Goal: Task Accomplishment & Management: Manage account settings

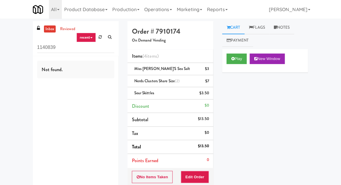
click at [16, 47] on div "inbox reviewed recent all unclear take inventory issue suspicious failed recent…" at bounding box center [170, 133] width 341 height 225
click at [39, 49] on input "1140839" at bounding box center [75, 47] width 77 height 11
type input "Cooler"
click at [16, 41] on div "inbox reviewed recent all unclear take inventory issue suspicious failed recent…" at bounding box center [170, 133] width 341 height 225
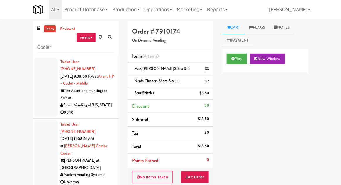
click at [46, 26] on link "inbox" at bounding box center [50, 28] width 12 height 7
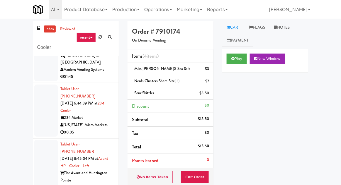
scroll to position [180, 0]
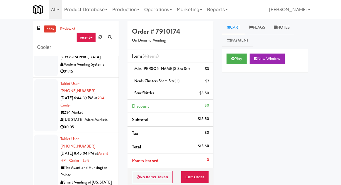
click at [46, 135] on div at bounding box center [45, 164] width 23 height 59
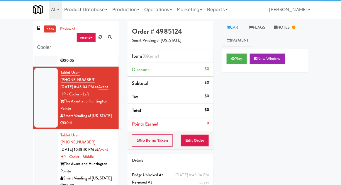
scroll to position [246, 0]
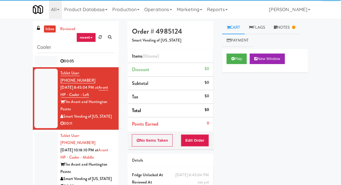
click at [46, 132] on div at bounding box center [45, 161] width 23 height 59
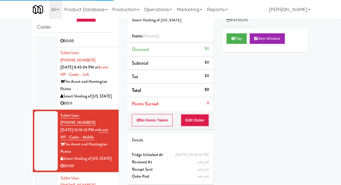
scroll to position [23, 0]
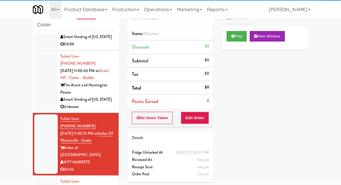
scroll to position [367, 0]
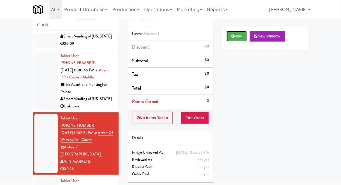
click at [233, 40] on button "Play" at bounding box center [237, 36] width 20 height 11
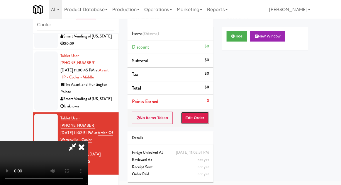
click at [200, 115] on button "Edit Order" at bounding box center [195, 118] width 28 height 12
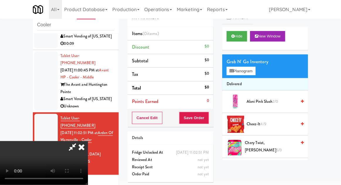
scroll to position [21, 0]
click at [249, 73] on button "Planogram" at bounding box center [241, 71] width 29 height 9
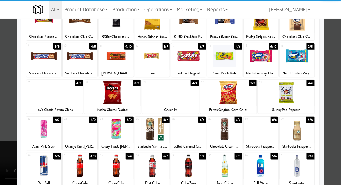
scroll to position [51, 0]
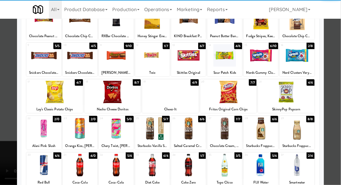
click at [82, 156] on div at bounding box center [80, 165] width 35 height 23
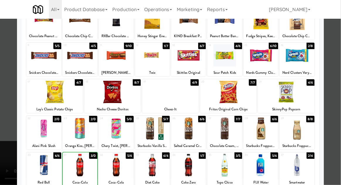
click at [338, 110] on div at bounding box center [170, 92] width 341 height 185
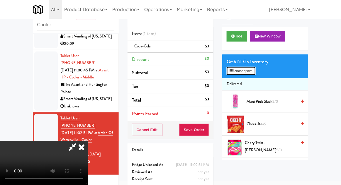
click at [241, 70] on button "Planogram" at bounding box center [241, 71] width 29 height 9
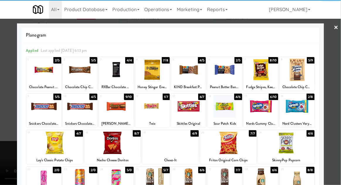
click at [219, 108] on div at bounding box center [224, 106] width 35 height 23
click at [340, 109] on div at bounding box center [170, 92] width 341 height 185
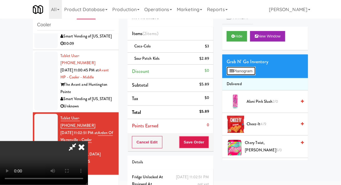
click at [233, 69] on icon at bounding box center [231, 71] width 4 height 4
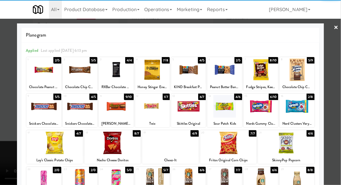
click at [81, 108] on div at bounding box center [80, 106] width 35 height 23
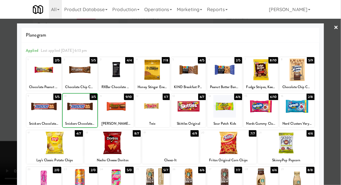
click at [339, 107] on div at bounding box center [170, 92] width 341 height 185
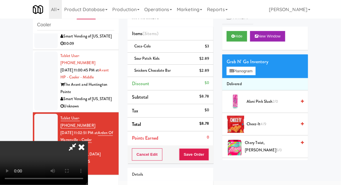
scroll to position [21, 0]
click at [228, 73] on button "Planogram" at bounding box center [241, 71] width 29 height 9
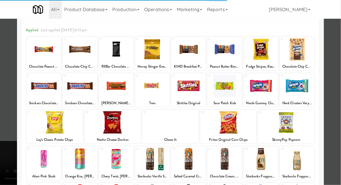
scroll to position [30, 0]
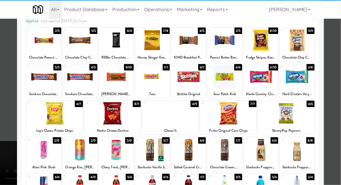
click at [174, 121] on div at bounding box center [170, 113] width 57 height 23
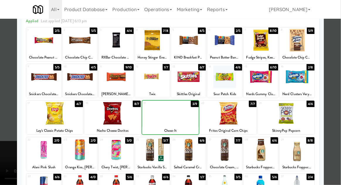
click at [339, 107] on div at bounding box center [170, 92] width 341 height 185
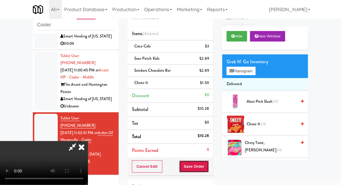
click at [208, 169] on button "Save Order" at bounding box center [194, 167] width 30 height 12
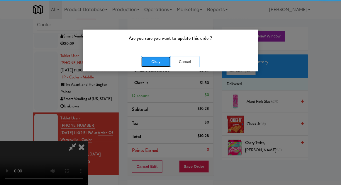
click at [153, 64] on button "Okay" at bounding box center [155, 62] width 29 height 11
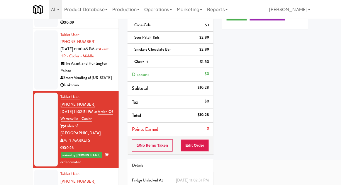
scroll to position [51, 0]
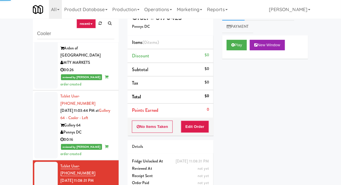
scroll to position [23, 0]
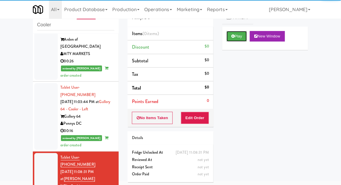
click at [233, 33] on button "Play" at bounding box center [237, 36] width 20 height 11
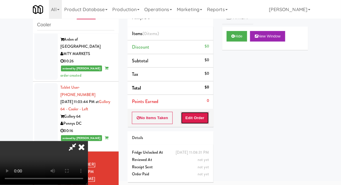
click at [198, 121] on button "Edit Order" at bounding box center [195, 118] width 28 height 12
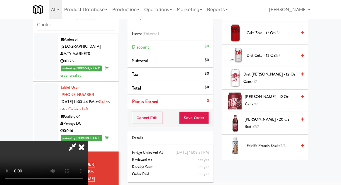
scroll to position [240, 0]
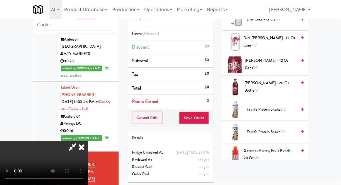
click at [261, 110] on span "Fairlife Protein Shake 2/6" at bounding box center [271, 109] width 50 height 7
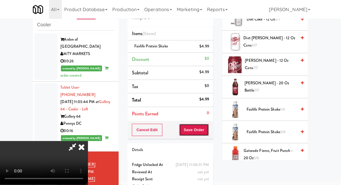
click at [208, 133] on button "Save Order" at bounding box center [194, 130] width 30 height 12
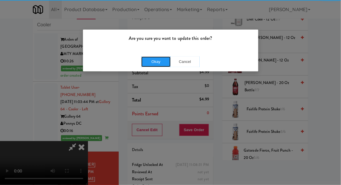
click at [164, 65] on button "Okay" at bounding box center [155, 62] width 29 height 11
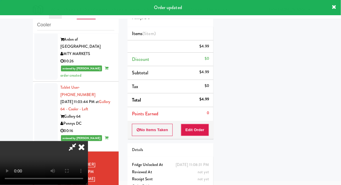
scroll to position [0, 0]
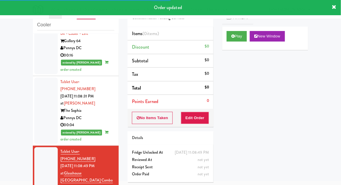
scroll to position [550, 0]
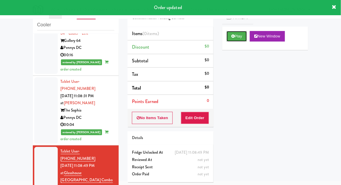
click at [228, 37] on button "Play" at bounding box center [237, 36] width 20 height 11
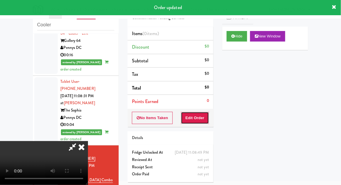
click at [191, 120] on button "Edit Order" at bounding box center [195, 118] width 28 height 12
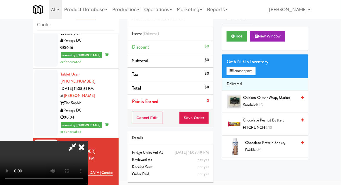
scroll to position [0, 0]
click at [251, 68] on button "Planogram" at bounding box center [241, 71] width 29 height 9
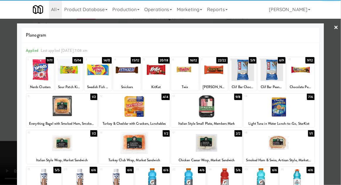
click at [128, 69] on div at bounding box center [127, 70] width 28 height 23
click at [339, 99] on div at bounding box center [170, 92] width 341 height 185
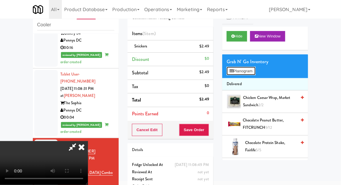
click at [246, 70] on button "Planogram" at bounding box center [241, 71] width 29 height 9
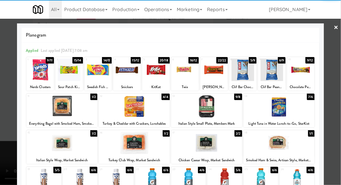
click at [70, 75] on div at bounding box center [69, 70] width 28 height 23
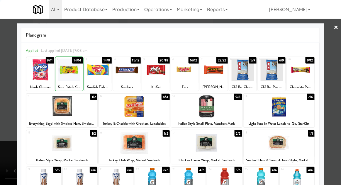
click at [340, 98] on div at bounding box center [170, 92] width 341 height 185
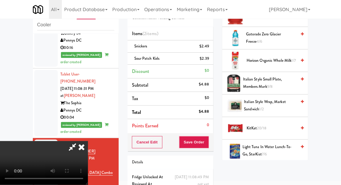
scroll to position [451, 0]
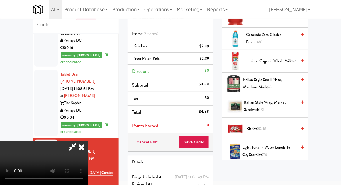
click at [274, 125] on span "KitKat 20/18" at bounding box center [271, 128] width 50 height 7
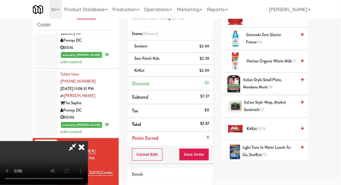
scroll to position [21, 0]
click at [208, 156] on button "Save Order" at bounding box center [194, 155] width 30 height 12
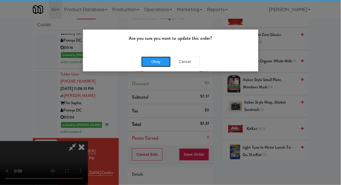
click at [156, 66] on button "Okay" at bounding box center [155, 62] width 29 height 11
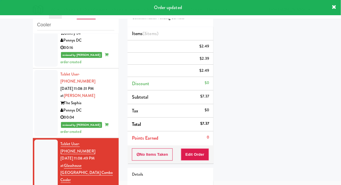
scroll to position [0, 0]
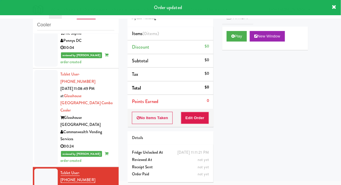
scroll to position [627, 0]
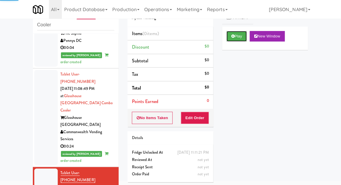
click at [229, 38] on button "Play" at bounding box center [237, 36] width 20 height 11
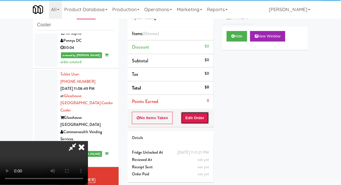
click at [195, 116] on button "Edit Order" at bounding box center [195, 118] width 28 height 12
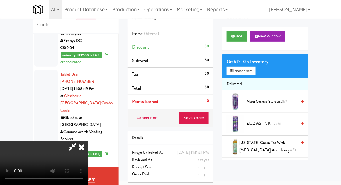
scroll to position [0, 0]
click at [235, 73] on button "Planogram" at bounding box center [241, 71] width 29 height 9
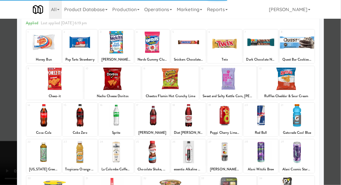
scroll to position [38, 0]
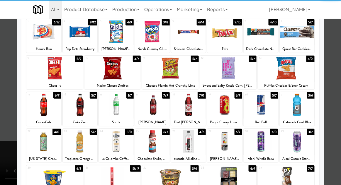
click at [303, 107] on div at bounding box center [297, 105] width 35 height 23
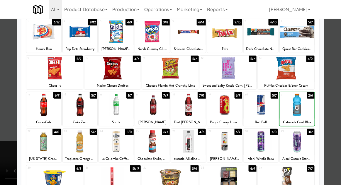
click at [333, 101] on div at bounding box center [170, 92] width 341 height 185
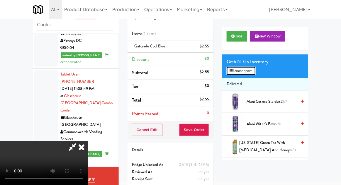
click at [241, 72] on button "Planogram" at bounding box center [241, 71] width 29 height 9
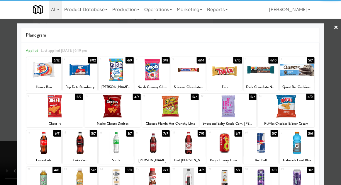
click at [152, 76] on div at bounding box center [152, 70] width 35 height 23
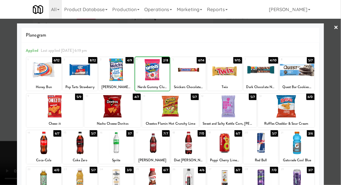
click at [338, 99] on div at bounding box center [170, 92] width 341 height 185
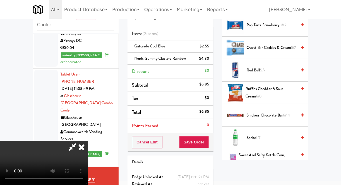
scroll to position [577, 0]
click at [289, 113] on span "6/14" at bounding box center [286, 116] width 7 height 6
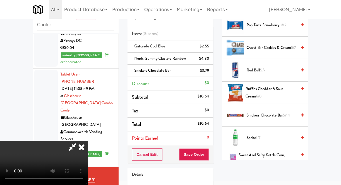
scroll to position [21, 0]
click at [207, 156] on button "Save Order" at bounding box center [194, 155] width 30 height 12
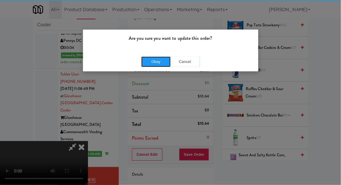
click at [148, 64] on button "Okay" at bounding box center [155, 62] width 29 height 11
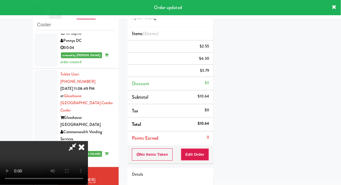
scroll to position [0, 0]
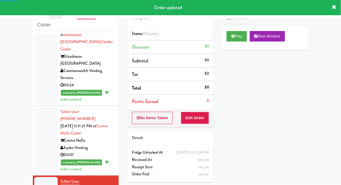
scroll to position [693, 0]
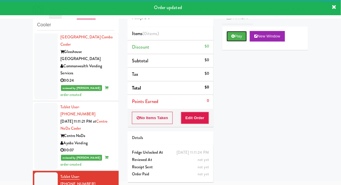
click at [239, 32] on button "Play" at bounding box center [237, 36] width 20 height 11
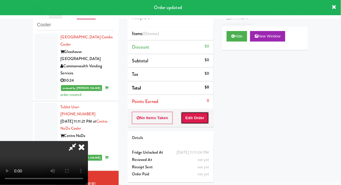
click at [196, 115] on button "Edit Order" at bounding box center [195, 118] width 28 height 12
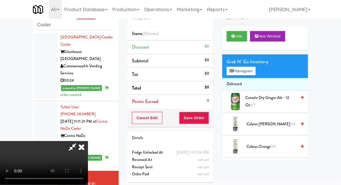
scroll to position [0, 0]
click at [243, 71] on button "Planogram" at bounding box center [241, 71] width 29 height 9
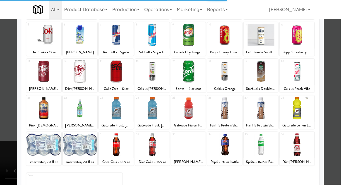
scroll to position [71, 0]
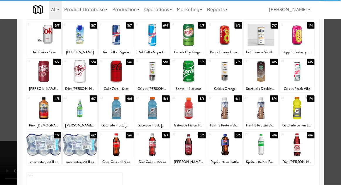
click at [44, 142] on div at bounding box center [43, 145] width 35 height 23
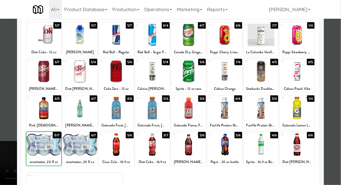
click at [337, 105] on div at bounding box center [170, 92] width 341 height 185
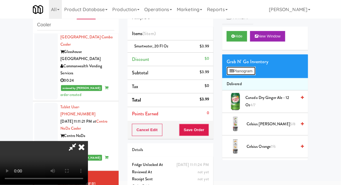
click at [240, 73] on button "Planogram" at bounding box center [241, 71] width 29 height 9
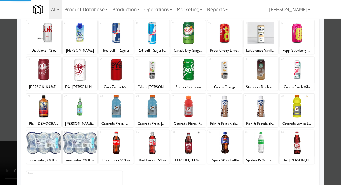
scroll to position [73, 0]
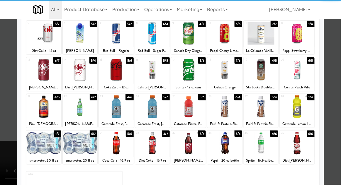
click at [79, 146] on div at bounding box center [80, 143] width 35 height 23
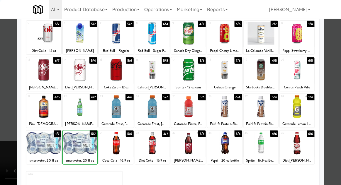
click at [340, 107] on div at bounding box center [170, 92] width 341 height 185
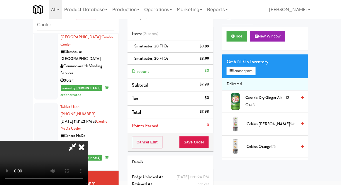
scroll to position [21, 0]
click at [245, 70] on button "Planogram" at bounding box center [241, 71] width 29 height 9
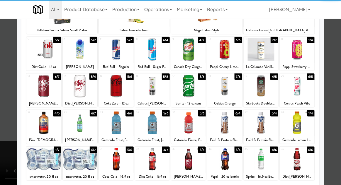
scroll to position [57, 0]
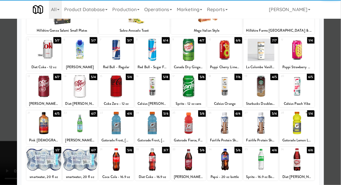
click at [195, 162] on div at bounding box center [188, 160] width 35 height 23
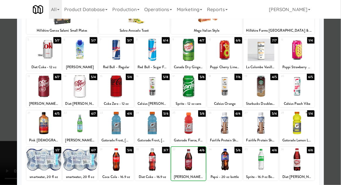
click at [339, 103] on div at bounding box center [170, 92] width 341 height 185
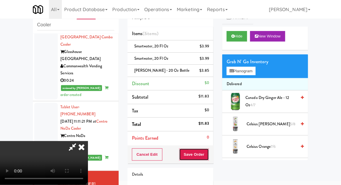
click at [208, 156] on button "Save Order" at bounding box center [194, 155] width 30 height 12
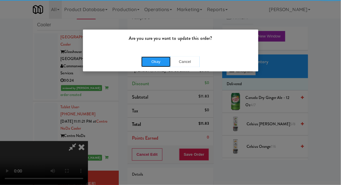
click at [148, 61] on button "Okay" at bounding box center [155, 62] width 29 height 11
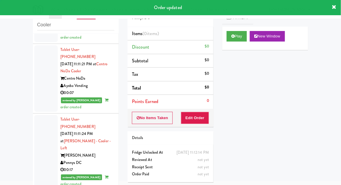
scroll to position [754, 0]
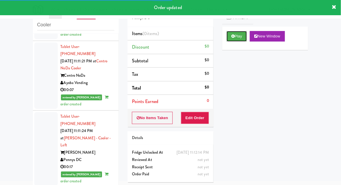
click at [229, 37] on button "Play" at bounding box center [237, 36] width 20 height 11
click at [193, 119] on button "Edit Order" at bounding box center [195, 118] width 28 height 12
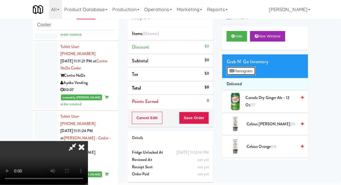
click at [238, 67] on button "Planogram" at bounding box center [241, 71] width 29 height 9
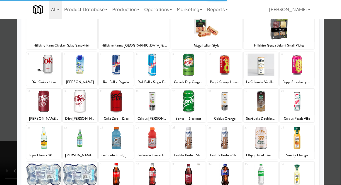
scroll to position [74, 0]
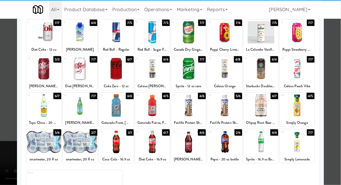
click at [115, 146] on div at bounding box center [116, 142] width 35 height 23
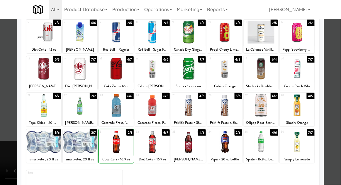
click at [335, 97] on div at bounding box center [170, 92] width 341 height 185
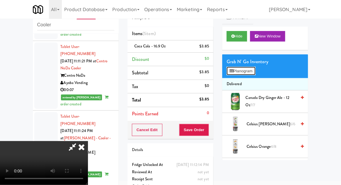
click at [254, 69] on button "Planogram" at bounding box center [241, 71] width 29 height 9
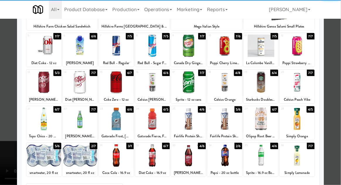
scroll to position [61, 0]
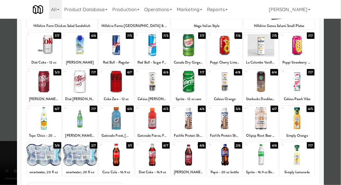
click at [118, 161] on div at bounding box center [116, 155] width 35 height 23
click at [338, 92] on div at bounding box center [170, 92] width 341 height 185
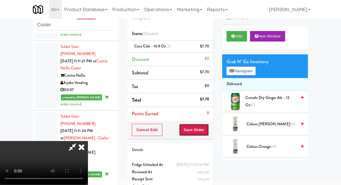
click at [205, 128] on button "Save Order" at bounding box center [194, 130] width 30 height 12
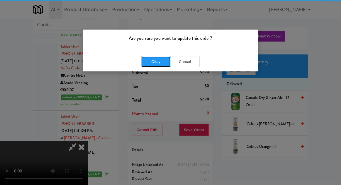
click at [151, 65] on button "Okay" at bounding box center [155, 62] width 29 height 11
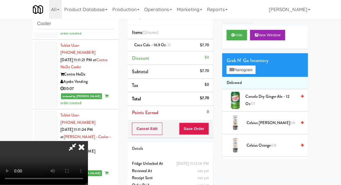
scroll to position [25, 0]
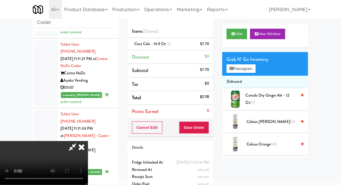
click at [16, 43] on div "inbox reviewed recent all unclear take inventory issue suspicious failed recent…" at bounding box center [170, 103] width 341 height 215
click at [88, 141] on icon at bounding box center [81, 147] width 13 height 12
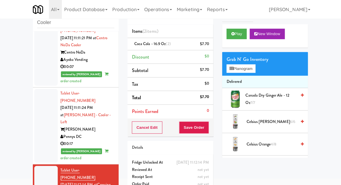
scroll to position [776, 0]
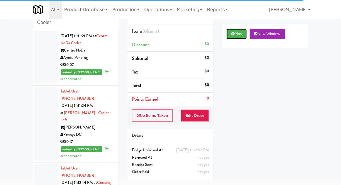
click at [231, 37] on button "Play" at bounding box center [237, 34] width 20 height 11
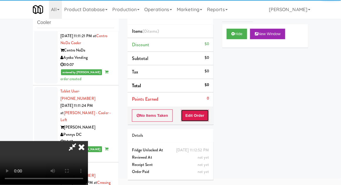
click at [200, 119] on button "Edit Order" at bounding box center [195, 116] width 28 height 12
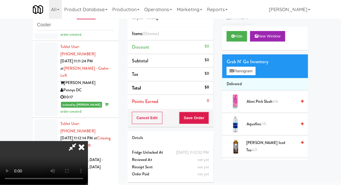
scroll to position [21, 0]
click at [236, 71] on button "Planogram" at bounding box center [241, 71] width 29 height 9
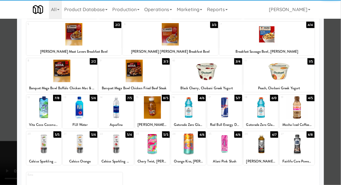
scroll to position [72, 0]
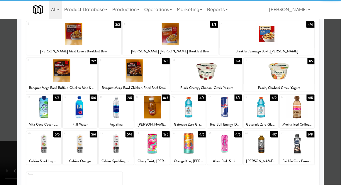
click at [266, 146] on div at bounding box center [260, 144] width 35 height 23
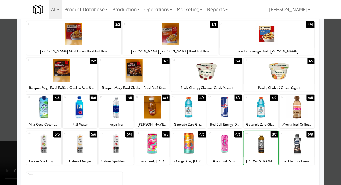
click at [338, 86] on div at bounding box center [170, 92] width 341 height 185
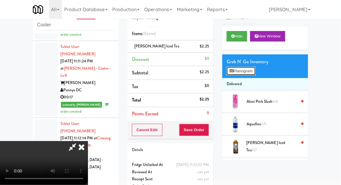
click at [251, 75] on button "Planogram" at bounding box center [241, 71] width 29 height 9
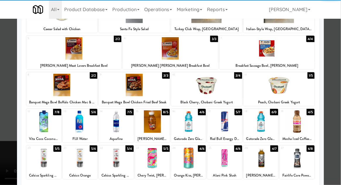
scroll to position [58, 0]
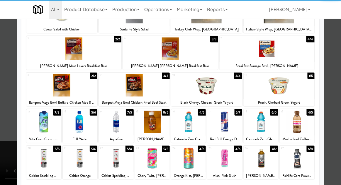
click at [306, 150] on div "6/8" at bounding box center [310, 149] width 8 height 6
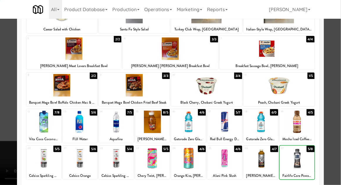
click at [339, 127] on div at bounding box center [170, 92] width 341 height 185
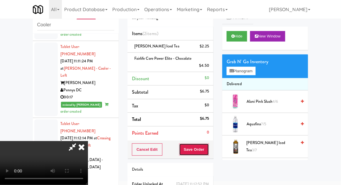
click at [207, 152] on button "Save Order" at bounding box center [194, 150] width 30 height 12
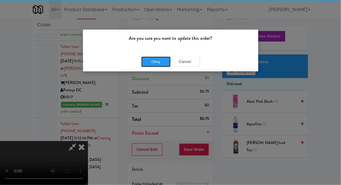
click at [155, 66] on button "Okay" at bounding box center [155, 62] width 29 height 11
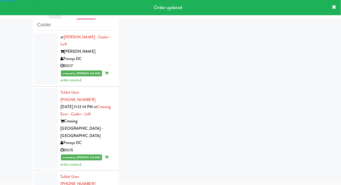
scroll to position [889, 0]
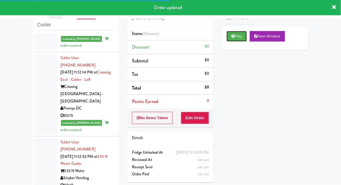
click at [231, 36] on button "Play" at bounding box center [237, 36] width 20 height 11
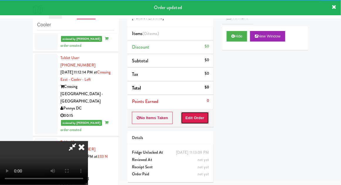
click at [196, 117] on button "Edit Order" at bounding box center [195, 118] width 28 height 12
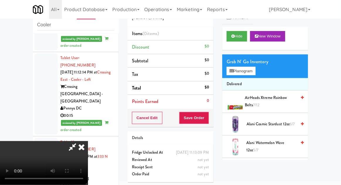
scroll to position [0, 0]
click at [255, 71] on button "Planogram" at bounding box center [241, 71] width 29 height 9
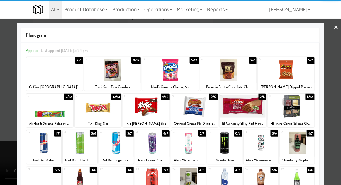
click at [170, 74] on div at bounding box center [170, 70] width 57 height 23
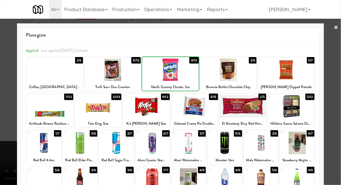
click at [340, 80] on div at bounding box center [170, 92] width 341 height 185
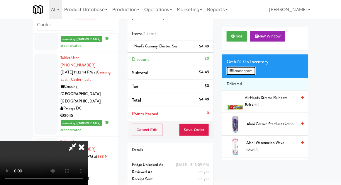
click at [253, 74] on button "Planogram" at bounding box center [241, 71] width 29 height 9
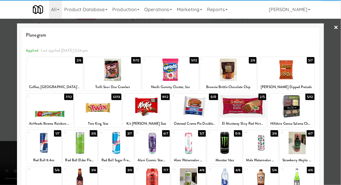
click at [229, 74] on div at bounding box center [228, 70] width 57 height 23
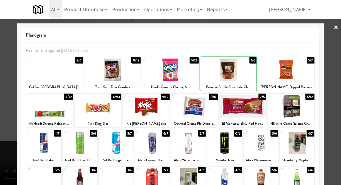
click at [339, 86] on div at bounding box center [170, 92] width 341 height 185
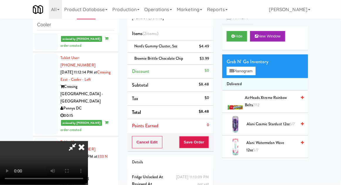
scroll to position [21, 0]
click at [207, 144] on button "Save Order" at bounding box center [194, 142] width 30 height 12
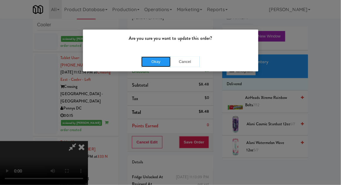
click at [150, 62] on button "Okay" at bounding box center [155, 62] width 29 height 11
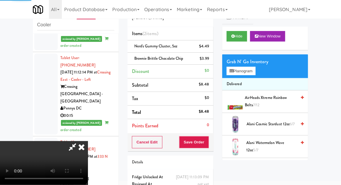
scroll to position [0, 0]
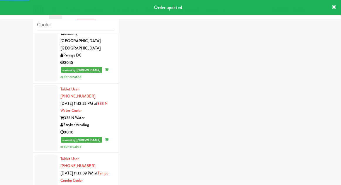
scroll to position [943, 0]
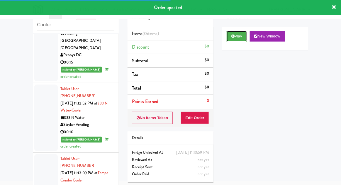
click at [235, 40] on button "Play" at bounding box center [237, 36] width 20 height 11
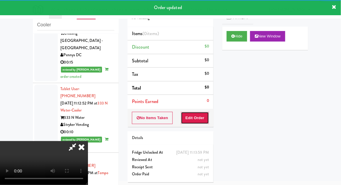
click at [197, 123] on button "Edit Order" at bounding box center [195, 118] width 28 height 12
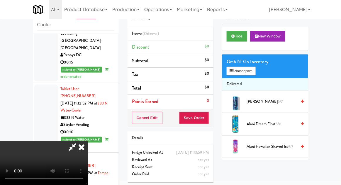
scroll to position [0, 0]
click at [248, 74] on button "Planogram" at bounding box center [241, 71] width 29 height 9
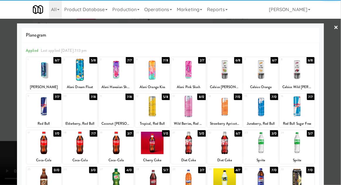
click at [45, 109] on div at bounding box center [43, 106] width 35 height 23
click at [339, 91] on div at bounding box center [170, 92] width 341 height 185
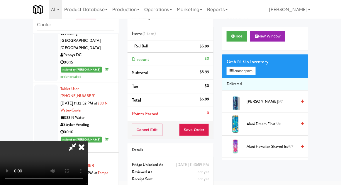
scroll to position [21, 0]
click at [207, 132] on button "Save Order" at bounding box center [194, 130] width 30 height 12
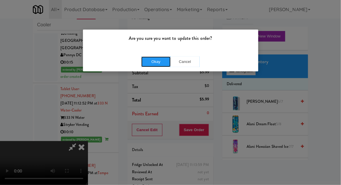
click at [156, 59] on button "Okay" at bounding box center [155, 62] width 29 height 11
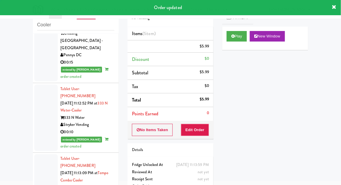
scroll to position [0, 0]
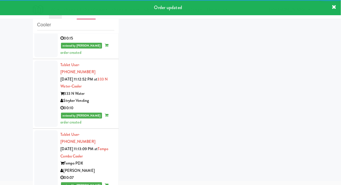
scroll to position [991, 0]
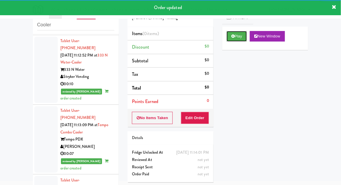
click at [239, 34] on button "Play" at bounding box center [237, 36] width 20 height 11
click at [201, 115] on button "Edit Order" at bounding box center [195, 118] width 28 height 12
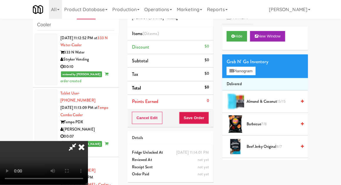
scroll to position [0, 0]
click at [254, 73] on button "Planogram" at bounding box center [241, 71] width 29 height 9
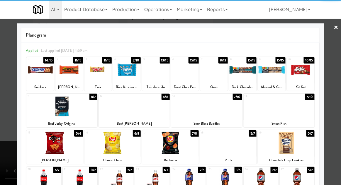
click at [129, 74] on div at bounding box center [127, 70] width 28 height 23
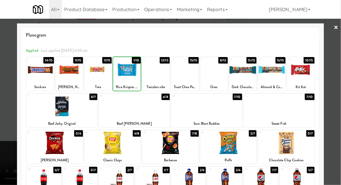
click at [129, 74] on div at bounding box center [127, 70] width 28 height 23
click at [338, 80] on div at bounding box center [170, 92] width 341 height 185
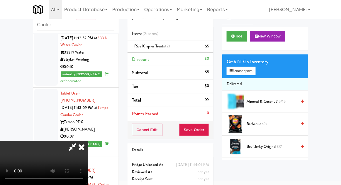
scroll to position [21, 0]
click at [248, 74] on button "Planogram" at bounding box center [241, 71] width 29 height 9
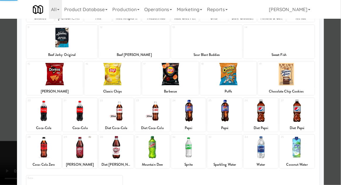
scroll to position [74, 0]
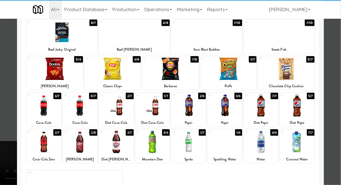
click at [153, 139] on div at bounding box center [152, 142] width 35 height 23
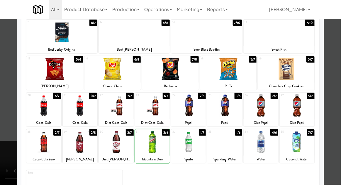
click at [340, 84] on div at bounding box center [170, 92] width 341 height 185
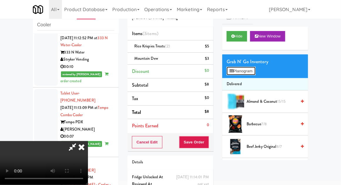
click at [253, 75] on button "Planogram" at bounding box center [241, 71] width 29 height 9
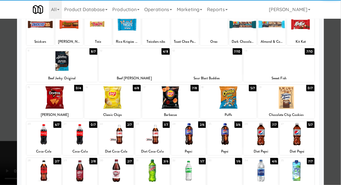
scroll to position [46, 0]
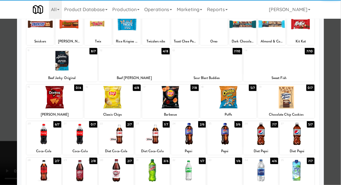
click at [153, 169] on div at bounding box center [152, 170] width 35 height 23
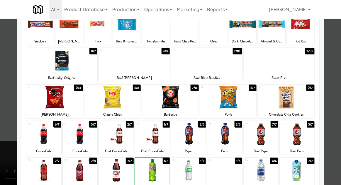
click at [340, 84] on div at bounding box center [170, 92] width 341 height 185
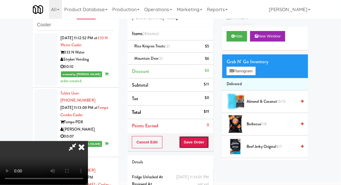
click at [208, 142] on button "Save Order" at bounding box center [194, 142] width 30 height 12
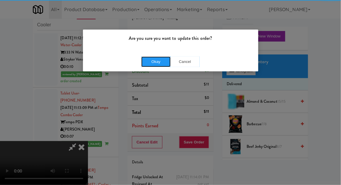
click at [152, 63] on button "Okay" at bounding box center [155, 62] width 29 height 11
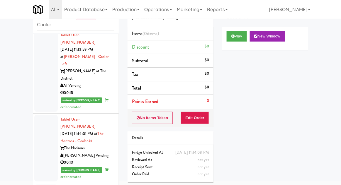
scroll to position [1137, 0]
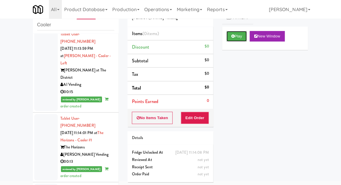
click at [233, 40] on button "Play" at bounding box center [237, 36] width 20 height 11
click at [199, 119] on button "Edit Order" at bounding box center [195, 118] width 28 height 12
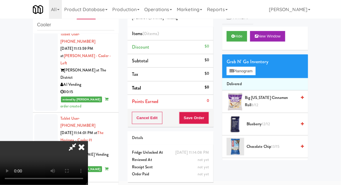
scroll to position [0, 0]
click at [251, 74] on button "Planogram" at bounding box center [241, 71] width 29 height 9
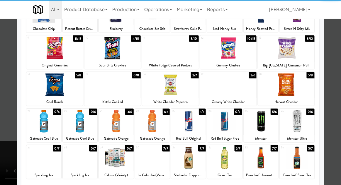
scroll to position [59, 0]
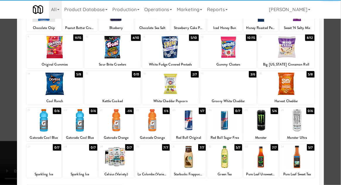
click at [56, 92] on div at bounding box center [54, 84] width 57 height 23
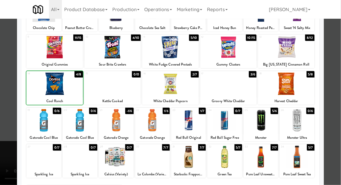
click at [339, 79] on div at bounding box center [170, 92] width 341 height 185
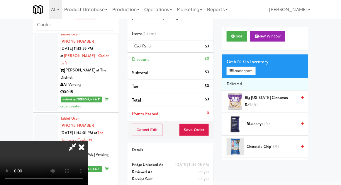
scroll to position [21, 0]
click at [209, 127] on button "Save Order" at bounding box center [194, 130] width 30 height 12
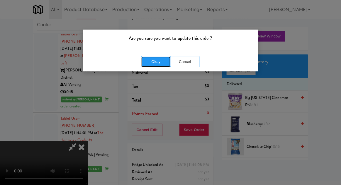
click at [157, 62] on button "Okay" at bounding box center [155, 62] width 29 height 11
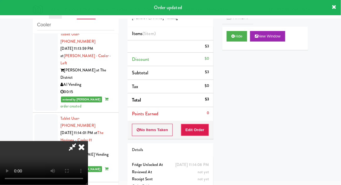
scroll to position [0, 0]
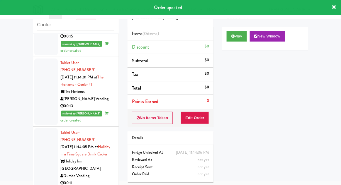
scroll to position [1193, 0]
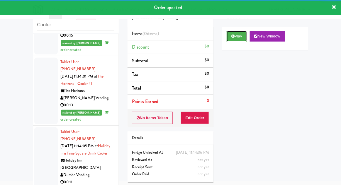
click at [234, 40] on button "Play" at bounding box center [237, 36] width 20 height 11
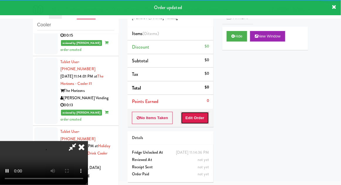
click at [197, 117] on button "Edit Order" at bounding box center [195, 118] width 28 height 12
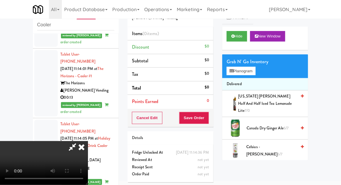
scroll to position [0, 0]
click at [254, 68] on button "Planogram" at bounding box center [241, 71] width 29 height 9
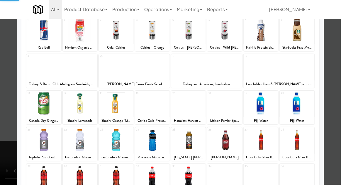
scroll to position [51, 0]
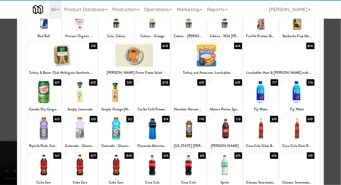
click at [78, 130] on div at bounding box center [80, 128] width 35 height 23
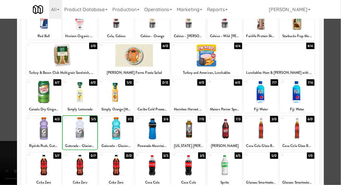
click at [338, 73] on div at bounding box center [170, 92] width 341 height 185
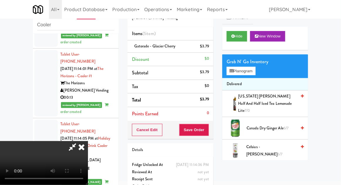
scroll to position [21, 0]
click at [212, 129] on div "Cancel Edit Save Order" at bounding box center [170, 130] width 86 height 18
click at [207, 131] on button "Save Order" at bounding box center [194, 130] width 30 height 12
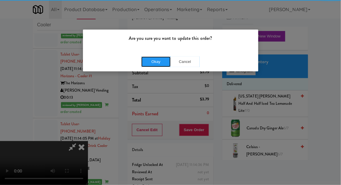
click at [152, 60] on button "Okay" at bounding box center [155, 62] width 29 height 11
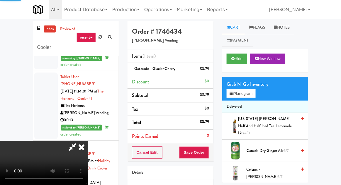
scroll to position [0, 0]
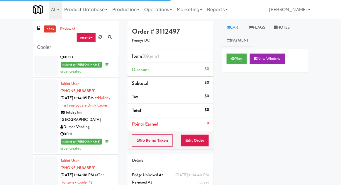
scroll to position [23, 0]
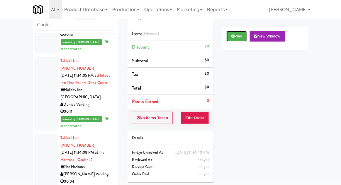
click at [232, 38] on icon at bounding box center [232, 36] width 3 height 4
click at [204, 122] on button "Edit Order" at bounding box center [195, 118] width 28 height 12
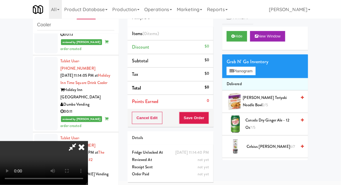
scroll to position [0, 0]
click at [239, 73] on button "Planogram" at bounding box center [241, 71] width 29 height 9
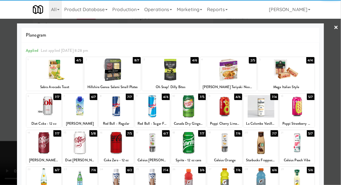
click at [78, 142] on div at bounding box center [80, 143] width 35 height 23
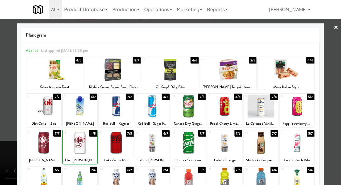
click at [336, 104] on div at bounding box center [170, 92] width 341 height 185
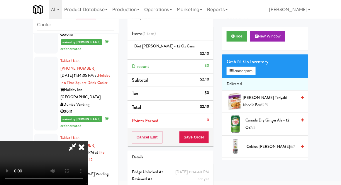
scroll to position [21, 0]
click at [261, 75] on div "Grab N' Go Inventory Planogram" at bounding box center [265, 67] width 86 height 24
click at [255, 71] on button "Planogram" at bounding box center [241, 71] width 29 height 9
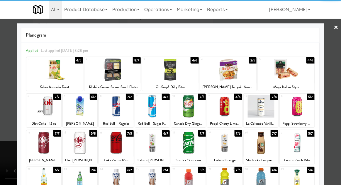
click at [118, 70] on div at bounding box center [112, 70] width 57 height 23
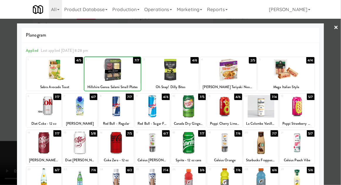
click at [338, 108] on div at bounding box center [170, 92] width 341 height 185
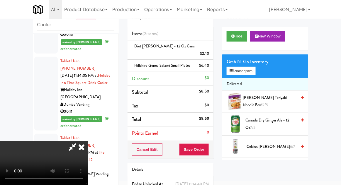
scroll to position [34, 0]
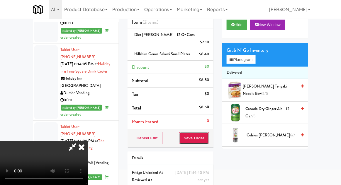
click at [206, 143] on button "Save Order" at bounding box center [194, 138] width 30 height 12
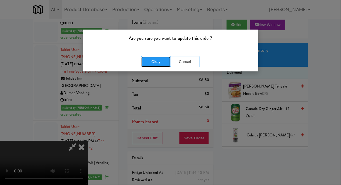
click at [155, 59] on button "Okay" at bounding box center [155, 62] width 29 height 11
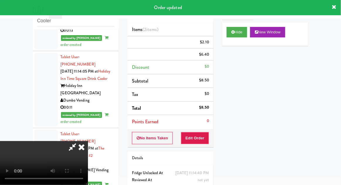
scroll to position [0, 0]
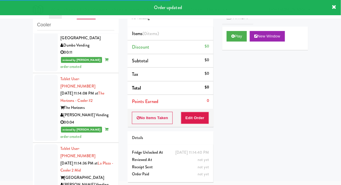
scroll to position [1324, 0]
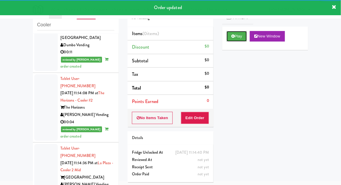
click at [235, 32] on button "Play" at bounding box center [237, 36] width 20 height 11
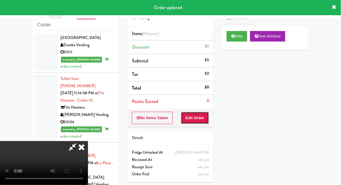
click at [200, 114] on button "Edit Order" at bounding box center [195, 118] width 28 height 12
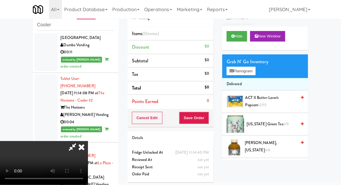
scroll to position [21, 0]
click at [249, 68] on button "Planogram" at bounding box center [241, 71] width 29 height 9
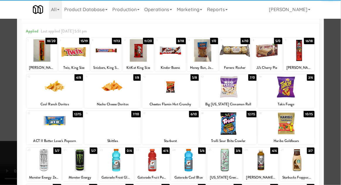
scroll to position [49, 0]
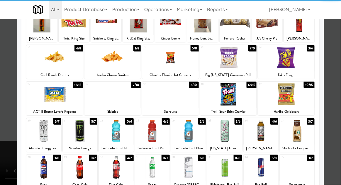
click at [301, 129] on div at bounding box center [297, 131] width 35 height 23
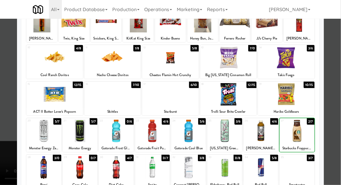
click at [339, 112] on div at bounding box center [170, 92] width 341 height 185
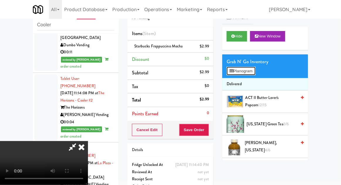
click at [252, 71] on button "Planogram" at bounding box center [241, 71] width 29 height 9
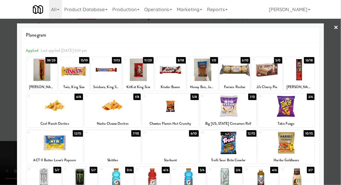
click at [236, 75] on div at bounding box center [234, 70] width 31 height 23
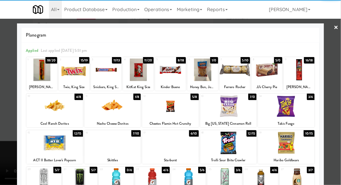
click at [166, 72] on div at bounding box center [170, 70] width 31 height 23
click at [338, 83] on div at bounding box center [170, 92] width 341 height 185
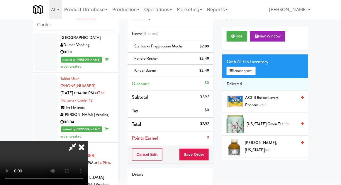
scroll to position [21, 0]
click at [209, 151] on button "Save Order" at bounding box center [194, 155] width 30 height 12
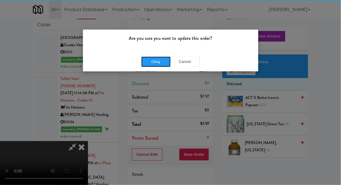
click at [161, 64] on button "Okay" at bounding box center [155, 62] width 29 height 11
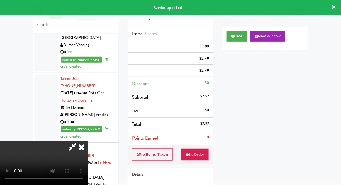
scroll to position [0, 0]
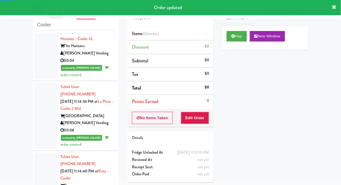
scroll to position [1386, 0]
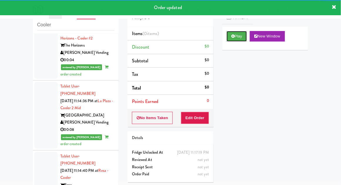
click at [232, 37] on icon at bounding box center [232, 36] width 3 height 4
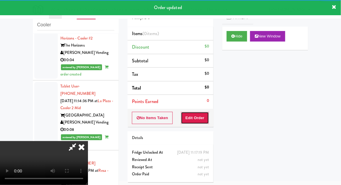
click at [197, 118] on button "Edit Order" at bounding box center [195, 118] width 28 height 12
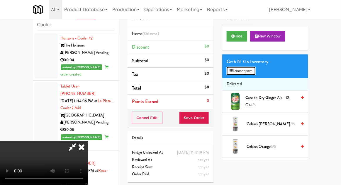
click at [253, 75] on button "Planogram" at bounding box center [241, 71] width 29 height 9
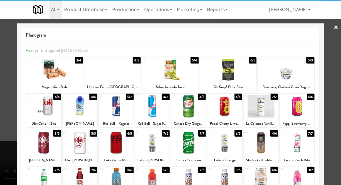
click at [187, 105] on div at bounding box center [188, 106] width 35 height 23
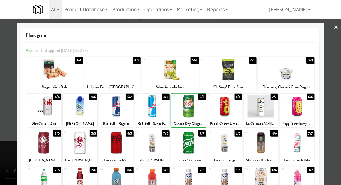
click at [338, 94] on div at bounding box center [170, 92] width 341 height 185
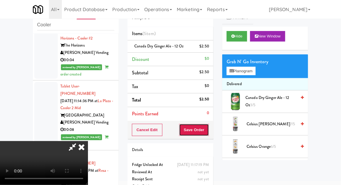
click at [207, 128] on button "Save Order" at bounding box center [194, 130] width 30 height 12
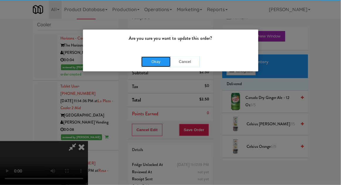
click at [151, 66] on button "Okay" at bounding box center [155, 62] width 29 height 11
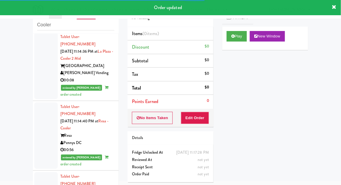
scroll to position [1435, 0]
click at [234, 35] on icon at bounding box center [232, 36] width 3 height 4
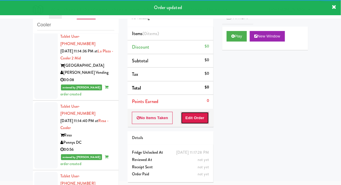
click at [194, 115] on button "Edit Order" at bounding box center [195, 118] width 28 height 12
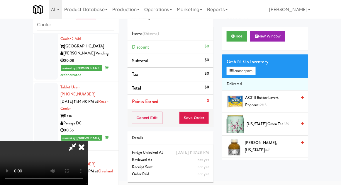
scroll to position [21, 0]
click at [255, 71] on button "Planogram" at bounding box center [241, 71] width 29 height 9
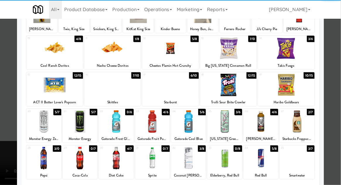
scroll to position [58, 0]
click at [113, 157] on div at bounding box center [116, 158] width 35 height 23
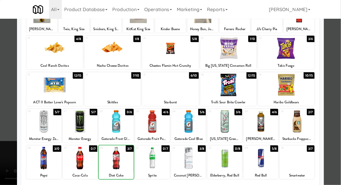
click at [338, 85] on div at bounding box center [170, 92] width 341 height 185
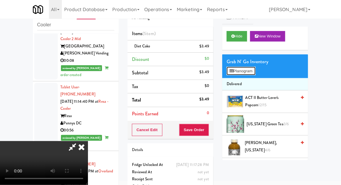
click at [239, 70] on button "Planogram" at bounding box center [241, 71] width 29 height 9
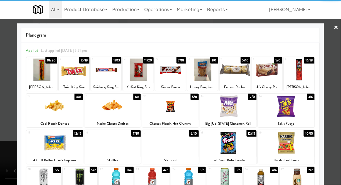
click at [171, 105] on div at bounding box center [170, 106] width 57 height 23
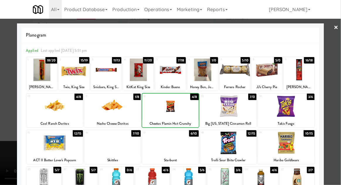
click at [335, 88] on div at bounding box center [170, 92] width 341 height 185
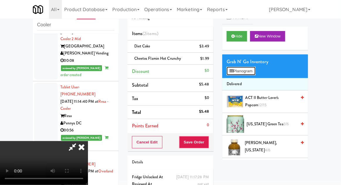
click at [252, 70] on button "Planogram" at bounding box center [241, 71] width 29 height 9
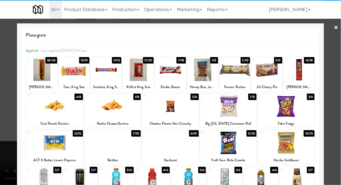
click at [200, 69] on div at bounding box center [202, 70] width 31 height 23
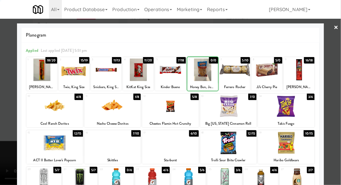
click at [340, 86] on div at bounding box center [170, 92] width 341 height 185
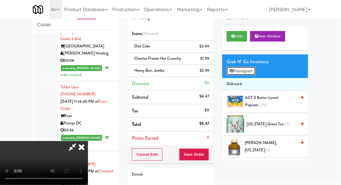
click at [254, 74] on button "Planogram" at bounding box center [241, 71] width 29 height 9
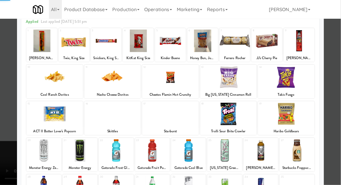
scroll to position [55, 0]
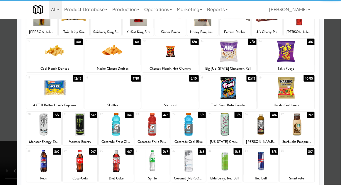
click at [263, 122] on div at bounding box center [260, 124] width 35 height 23
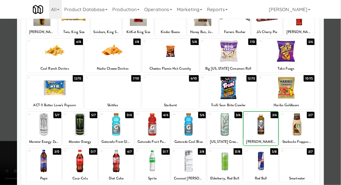
click at [340, 99] on div at bounding box center [170, 92] width 341 height 185
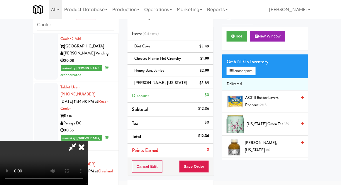
click at [217, 168] on div "Order # 8185212 AI Vending Items (4 items ) Diet Coke $3.49 Cheetos Flamin Hot …" at bounding box center [170, 117] width 95 height 237
click at [209, 166] on button "Save Order" at bounding box center [194, 167] width 30 height 12
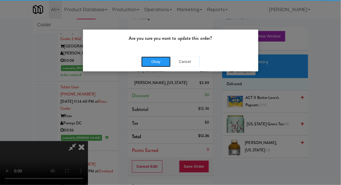
click at [153, 66] on button "Okay" at bounding box center [155, 62] width 29 height 11
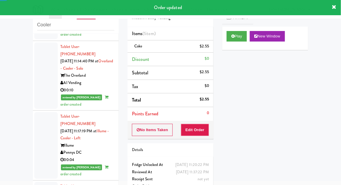
scroll to position [1569, 0]
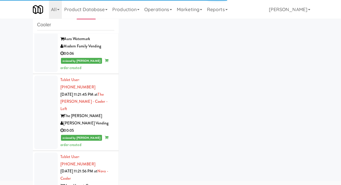
scroll to position [1888, 0]
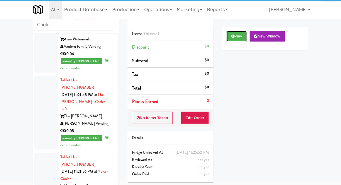
click at [234, 38] on button "Play" at bounding box center [237, 36] width 20 height 11
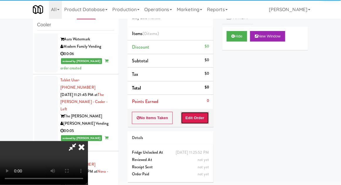
click at [194, 117] on button "Edit Order" at bounding box center [195, 118] width 28 height 12
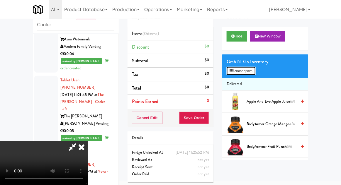
click at [255, 72] on button "Planogram" at bounding box center [241, 71] width 29 height 9
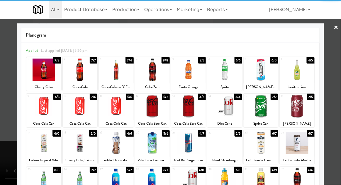
click at [81, 105] on div at bounding box center [80, 106] width 35 height 23
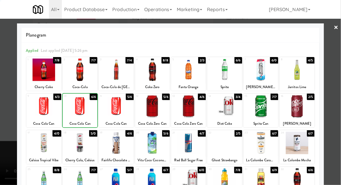
click at [338, 97] on div at bounding box center [170, 92] width 341 height 185
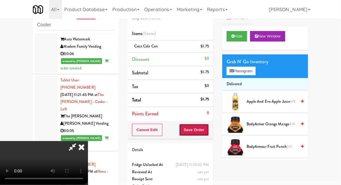
click at [208, 127] on button "Save Order" at bounding box center [194, 130] width 30 height 12
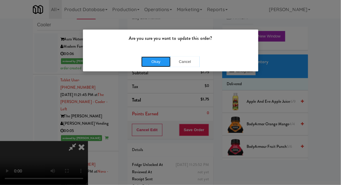
click at [158, 63] on button "Okay" at bounding box center [155, 62] width 29 height 11
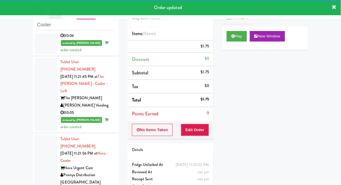
scroll to position [1908, 0]
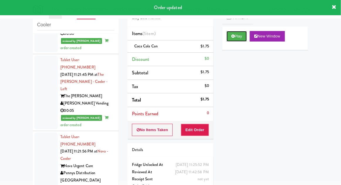
click at [238, 37] on button "Play" at bounding box center [237, 36] width 20 height 11
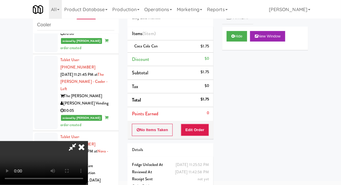
click at [88, 141] on icon at bounding box center [81, 147] width 13 height 12
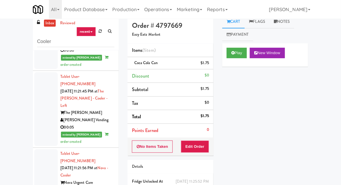
scroll to position [0, 0]
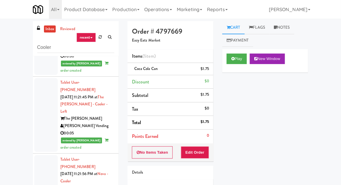
click at [285, 32] on link "Notes" at bounding box center [281, 27] width 25 height 13
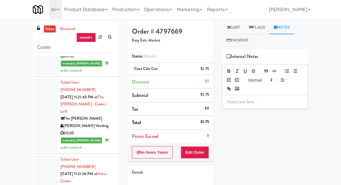
click at [243, 102] on p at bounding box center [265, 102] width 76 height 6
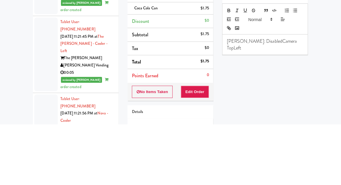
click at [277, 102] on p "[PERSON_NAME]: DisabledCamera TopLeft" at bounding box center [265, 105] width 76 height 13
click at [243, 105] on p "[PERSON_NAME]: DisabledCamera #TopLeft" at bounding box center [265, 105] width 76 height 13
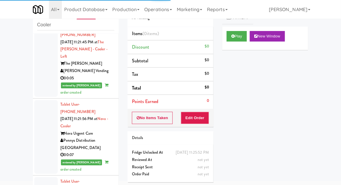
scroll to position [1942, 0]
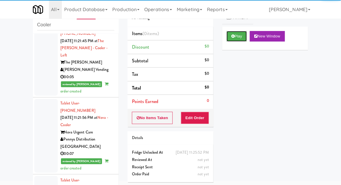
click at [232, 33] on button "Play" at bounding box center [237, 36] width 20 height 11
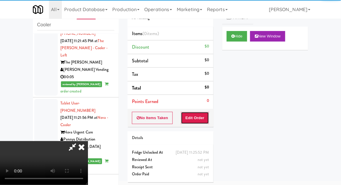
click at [193, 121] on button "Edit Order" at bounding box center [195, 118] width 28 height 12
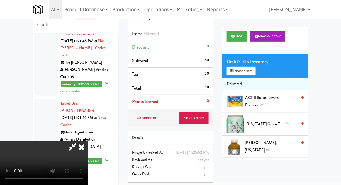
scroll to position [0, 0]
click at [252, 70] on button "Planogram" at bounding box center [241, 71] width 29 height 9
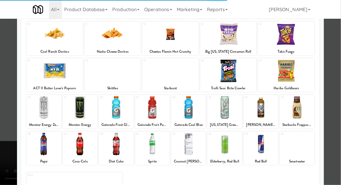
scroll to position [72, 0]
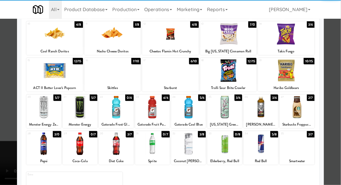
click at [46, 143] on div at bounding box center [43, 144] width 35 height 23
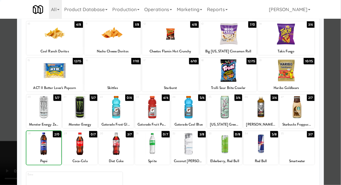
click at [336, 73] on div at bounding box center [170, 92] width 341 height 185
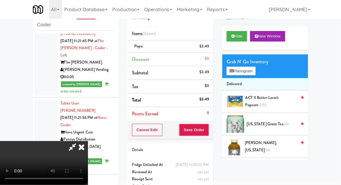
scroll to position [21, 0]
click at [214, 132] on div "Order # 6304987 AI Vending Items (1 item ) Pepsi $3.49 Discount $0 Subtotal $3.…" at bounding box center [170, 99] width 95 height 200
click at [208, 132] on button "Save Order" at bounding box center [194, 130] width 30 height 12
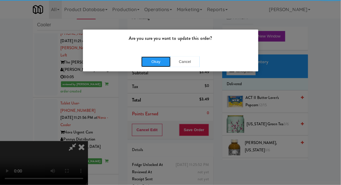
click at [161, 61] on button "Okay" at bounding box center [155, 62] width 29 height 11
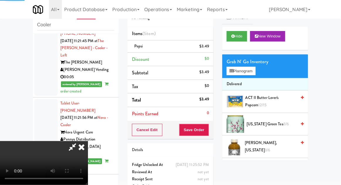
scroll to position [0, 0]
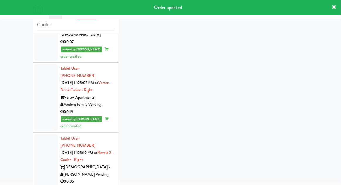
scroll to position [2068, 0]
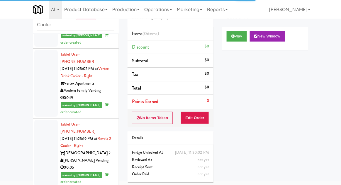
click at [231, 37] on button "Play" at bounding box center [237, 36] width 20 height 11
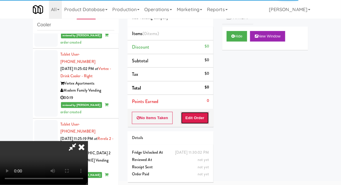
click at [194, 121] on button "Edit Order" at bounding box center [195, 118] width 28 height 12
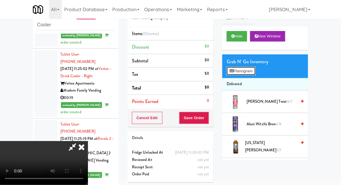
click at [249, 70] on button "Planogram" at bounding box center [241, 71] width 29 height 9
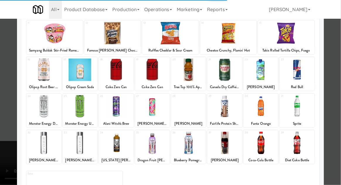
scroll to position [74, 0]
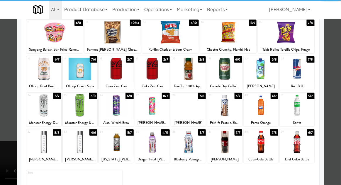
click at [233, 140] on div at bounding box center [224, 142] width 35 height 23
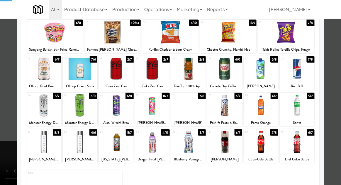
click at [340, 80] on div at bounding box center [170, 92] width 341 height 185
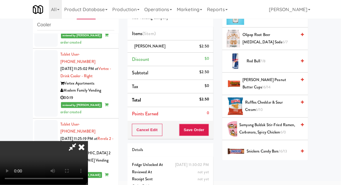
scroll to position [581, 0]
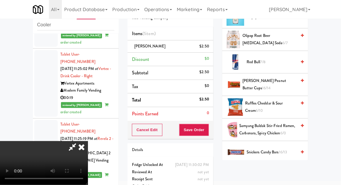
click at [277, 84] on span "[PERSON_NAME] Peanut Butter Cups 16/14" at bounding box center [269, 84] width 54 height 14
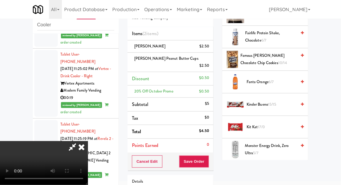
scroll to position [357, 0]
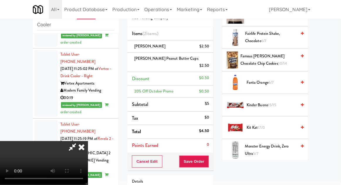
click at [266, 127] on span "Kit Kat 17/0" at bounding box center [271, 127] width 50 height 7
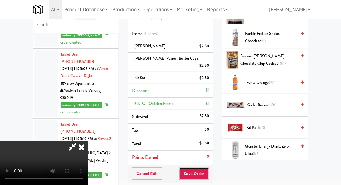
click at [207, 168] on button "Save Order" at bounding box center [194, 174] width 30 height 12
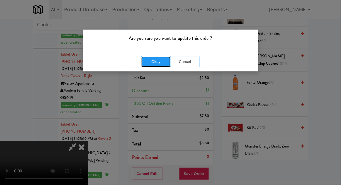
click at [152, 60] on button "Okay" at bounding box center [155, 62] width 29 height 11
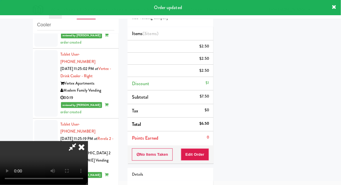
scroll to position [58, 0]
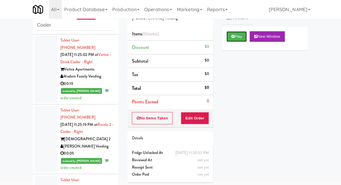
click at [234, 41] on button "Play" at bounding box center [237, 36] width 20 height 11
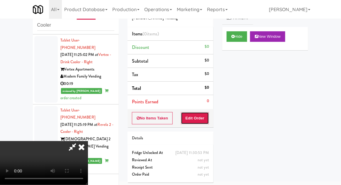
click at [194, 118] on button "Edit Order" at bounding box center [195, 118] width 28 height 12
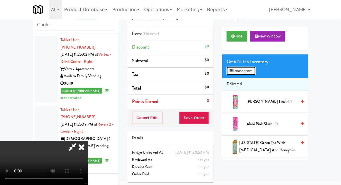
click at [255, 71] on button "Planogram" at bounding box center [241, 71] width 29 height 9
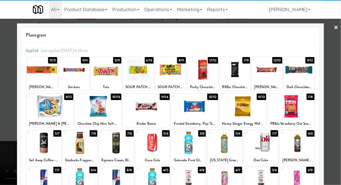
click at [72, 73] on div at bounding box center [74, 70] width 31 height 23
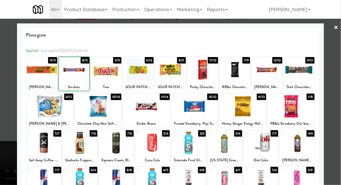
click at [337, 80] on div at bounding box center [170, 92] width 341 height 185
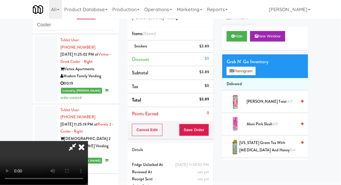
scroll to position [21, 0]
click at [205, 131] on button "Save Order" at bounding box center [194, 130] width 30 height 12
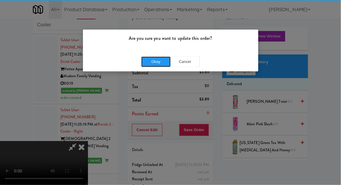
click at [161, 66] on button "Okay" at bounding box center [155, 62] width 29 height 11
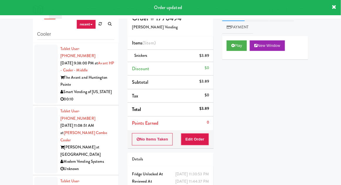
scroll to position [0, 0]
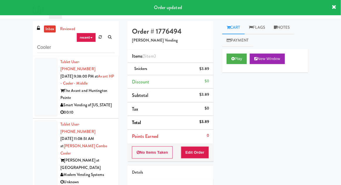
click at [47, 26] on link "inbox" at bounding box center [50, 28] width 12 height 7
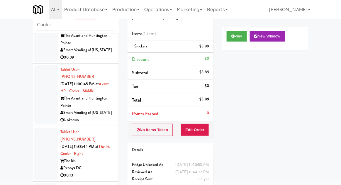
scroll to position [330, 0]
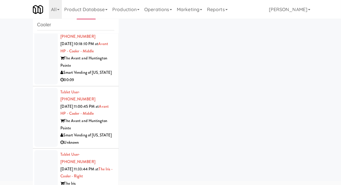
click at [40, 150] on div at bounding box center [45, 176] width 23 height 52
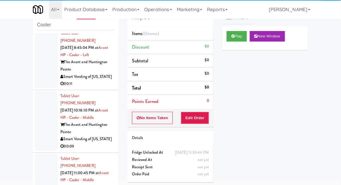
scroll to position [255, 0]
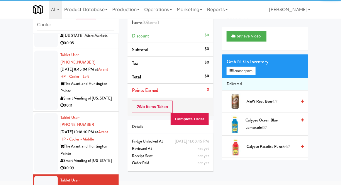
scroll to position [243, 0]
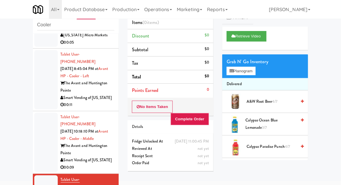
click at [38, 113] on div at bounding box center [45, 142] width 23 height 59
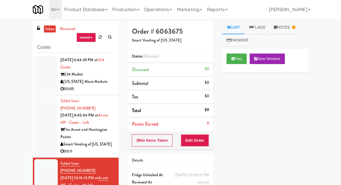
click at [285, 25] on link "Notes" at bounding box center [284, 27] width 30 height 13
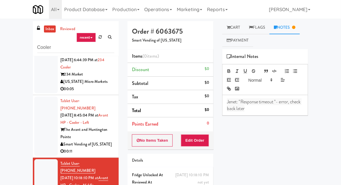
click at [235, 28] on link "Cart" at bounding box center [233, 27] width 23 height 13
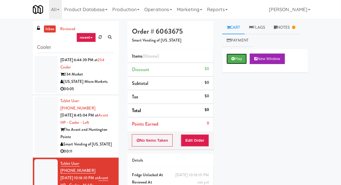
click at [239, 59] on button "Play" at bounding box center [237, 59] width 20 height 11
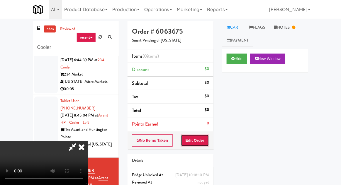
click at [194, 141] on button "Edit Order" at bounding box center [195, 140] width 28 height 12
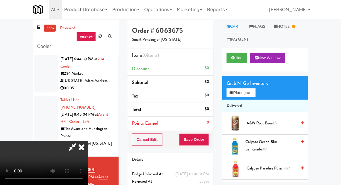
scroll to position [23, 0]
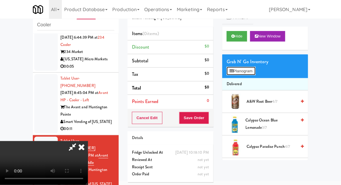
click at [255, 72] on button "Planogram" at bounding box center [241, 71] width 29 height 9
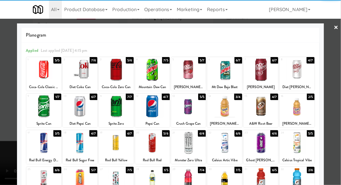
click at [190, 109] on div at bounding box center [188, 106] width 35 height 23
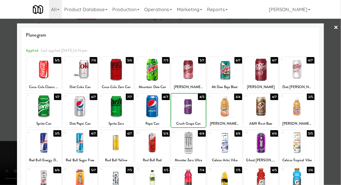
click at [338, 91] on div at bounding box center [170, 92] width 341 height 185
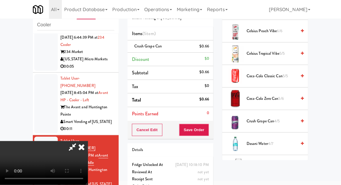
scroll to position [161, 0]
click at [273, 117] on span "Crush Grape Can 4/5" at bounding box center [271, 120] width 50 height 7
click at [271, 118] on span "Crush Grape Can 3/5" at bounding box center [271, 120] width 50 height 7
click at [217, 127] on div "Order # 6063675 Smart Vending of [US_STATE] Items (3 items ) Crush Grape Can (3…" at bounding box center [170, 99] width 95 height 200
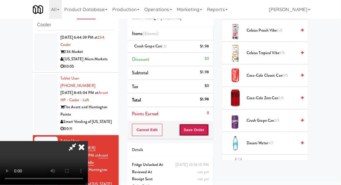
click at [208, 131] on button "Save Order" at bounding box center [194, 130] width 30 height 12
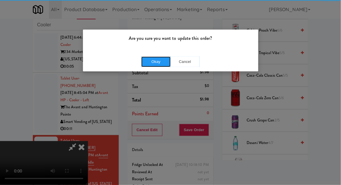
click at [151, 64] on button "Okay" at bounding box center [155, 62] width 29 height 11
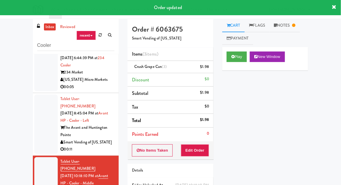
scroll to position [0, 0]
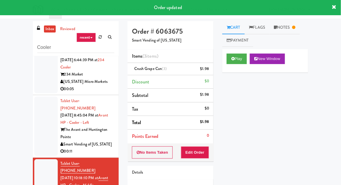
click at [289, 30] on link "Notes" at bounding box center [284, 27] width 30 height 13
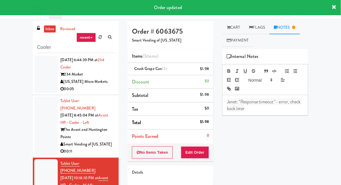
click at [284, 110] on p "Jenet: "Response timeout "- error, check back later" at bounding box center [265, 105] width 76 height 13
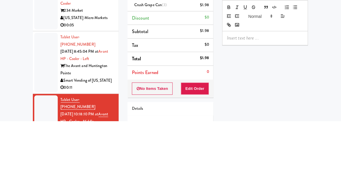
click at [18, 107] on div "inbox reviewed recent all unclear take inventory issue suspicious failed recent…" at bounding box center [170, 128] width 341 height 215
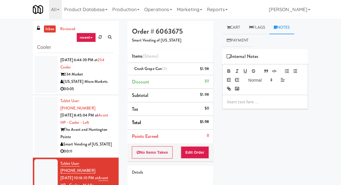
click at [45, 97] on div at bounding box center [45, 126] width 23 height 59
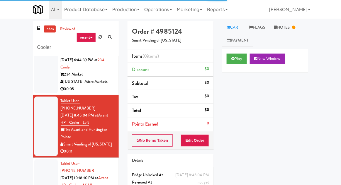
click at [288, 33] on link "Notes" at bounding box center [284, 27] width 30 height 13
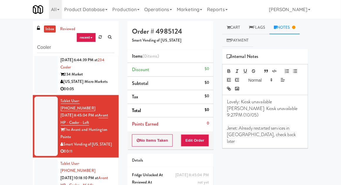
click at [236, 26] on link "Cart" at bounding box center [233, 27] width 23 height 13
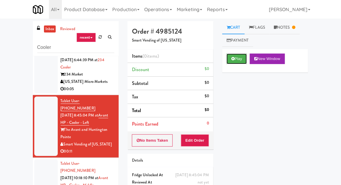
click at [235, 58] on button "Play" at bounding box center [237, 59] width 20 height 11
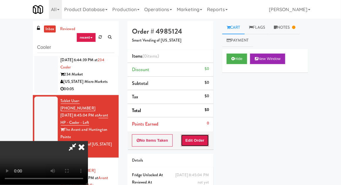
click at [199, 140] on button "Edit Order" at bounding box center [195, 140] width 28 height 12
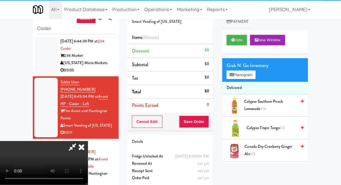
scroll to position [23, 0]
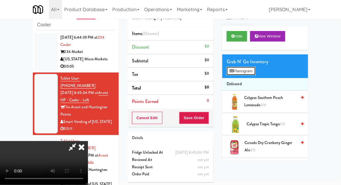
click at [252, 75] on button "Planogram" at bounding box center [241, 71] width 29 height 9
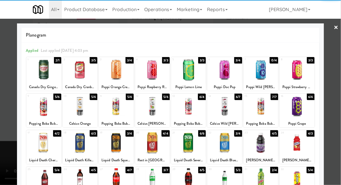
click at [84, 74] on div at bounding box center [80, 70] width 35 height 23
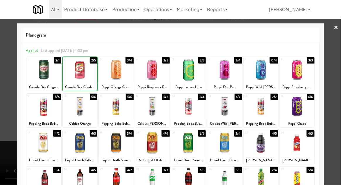
click at [336, 86] on div at bounding box center [170, 92] width 341 height 185
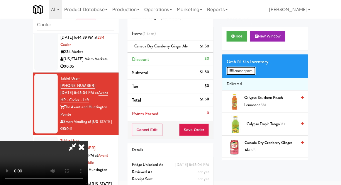
click at [251, 71] on button "Planogram" at bounding box center [241, 71] width 29 height 9
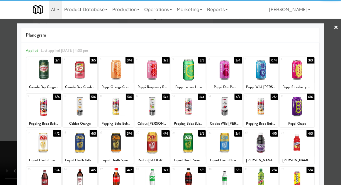
click at [337, 79] on div at bounding box center [170, 92] width 341 height 185
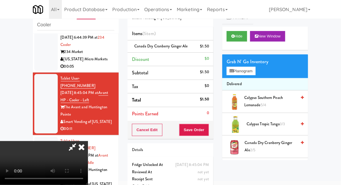
click at [273, 147] on span "Canada Dry Cranberry Ginger Ale 2/5" at bounding box center [271, 146] width 52 height 14
click at [212, 132] on div "Cancel Edit Save Order" at bounding box center [170, 130] width 86 height 18
click at [208, 130] on button "Save Order" at bounding box center [194, 130] width 30 height 12
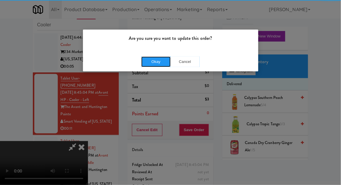
click at [158, 65] on button "Okay" at bounding box center [155, 62] width 29 height 11
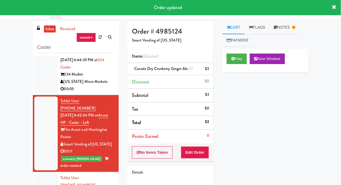
click at [291, 27] on link "Notes" at bounding box center [284, 27] width 30 height 13
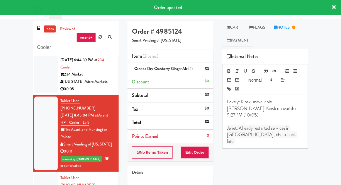
click at [286, 127] on p "Jenet: Already restarted services in [GEOGRAPHIC_DATA], check back later" at bounding box center [265, 135] width 76 height 20
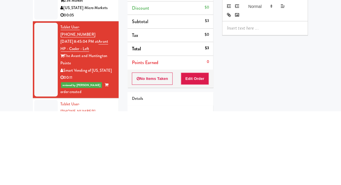
click at [13, 124] on div "inbox reviewed recent all unclear take inventory issue suspicious failed recent…" at bounding box center [170, 128] width 341 height 215
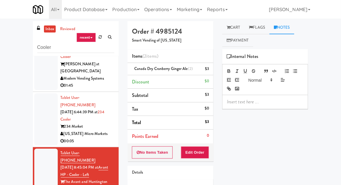
click at [38, 93] on div at bounding box center [45, 119] width 23 height 52
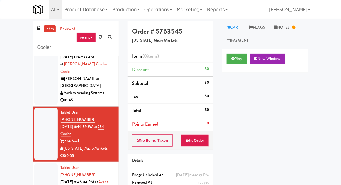
scroll to position [140, 0]
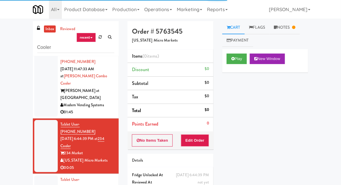
click at [291, 29] on link "Notes" at bounding box center [284, 27] width 30 height 13
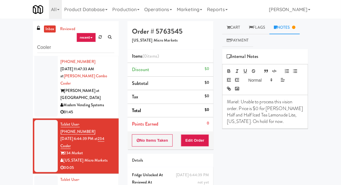
click at [239, 28] on link "Cart" at bounding box center [233, 27] width 23 height 13
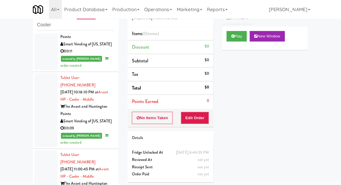
scroll to position [302, 0]
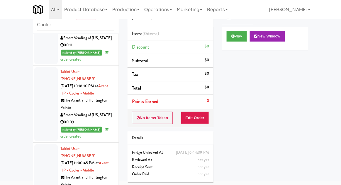
click at [42, 144] on div at bounding box center [45, 173] width 23 height 59
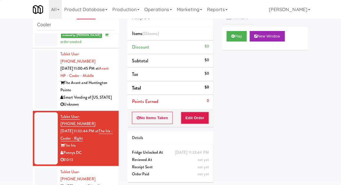
scroll to position [399, 0]
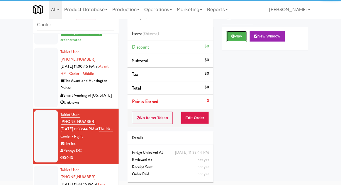
click at [234, 40] on button "Play" at bounding box center [237, 36] width 20 height 11
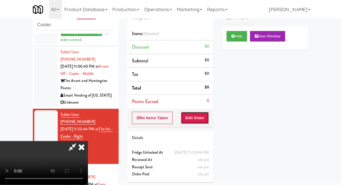
click at [194, 115] on button "Edit Order" at bounding box center [195, 118] width 28 height 12
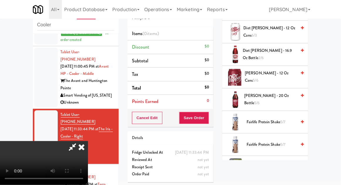
scroll to position [226, 0]
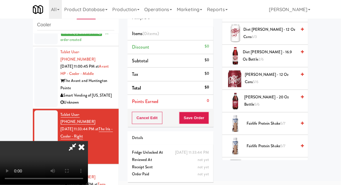
click at [282, 98] on span "[PERSON_NAME] - 20 oz Bottle 5/6" at bounding box center [270, 101] width 52 height 14
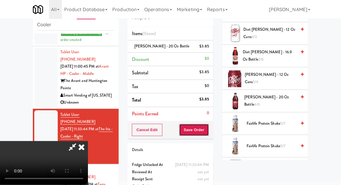
click at [207, 134] on button "Save Order" at bounding box center [194, 130] width 30 height 12
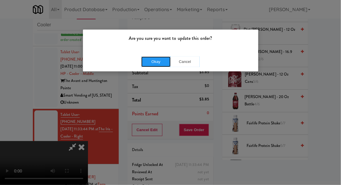
click at [155, 66] on button "Okay" at bounding box center [155, 62] width 29 height 11
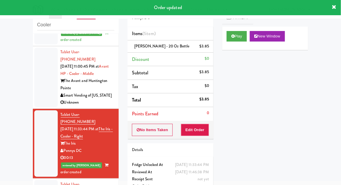
scroll to position [0, 0]
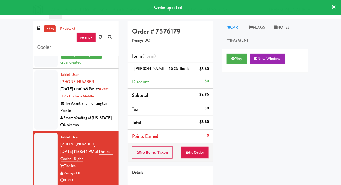
click at [283, 28] on link "Notes" at bounding box center [281, 27] width 25 height 13
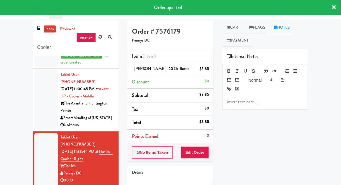
click at [263, 100] on p at bounding box center [265, 102] width 76 height 6
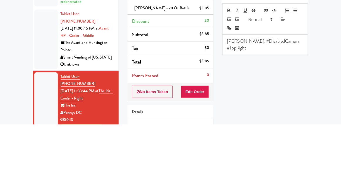
click at [323, 104] on div "inbox reviewed recent all unclear take inventory issue suspicious failed recent…" at bounding box center [170, 128] width 341 height 215
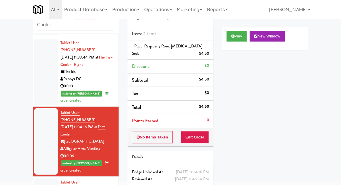
scroll to position [467, 0]
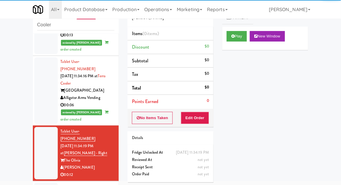
scroll to position [522, 0]
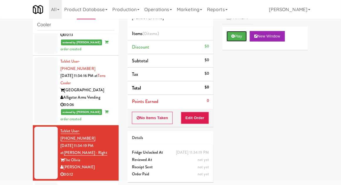
click at [235, 38] on button "Play" at bounding box center [237, 36] width 20 height 11
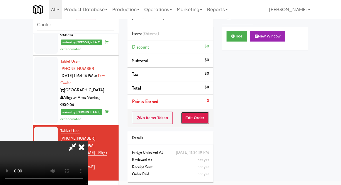
click at [195, 113] on button "Edit Order" at bounding box center [195, 118] width 28 height 12
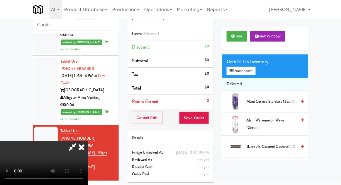
click at [1, 59] on div "inbox reviewed recent all unclear take inventory issue suspicious failed recent…" at bounding box center [170, 106] width 341 height 215
click at [254, 82] on li "Delivered" at bounding box center [265, 84] width 86 height 12
click at [255, 74] on button "Planogram" at bounding box center [241, 71] width 29 height 9
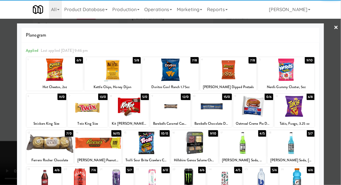
click at [47, 107] on div at bounding box center [46, 106] width 40 height 23
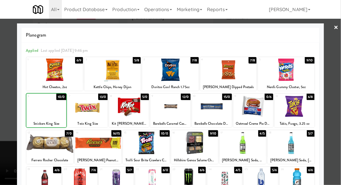
click at [336, 91] on div at bounding box center [170, 92] width 341 height 185
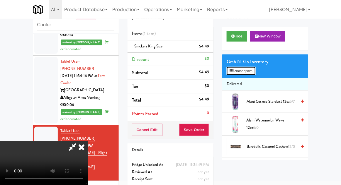
click at [248, 72] on button "Planogram" at bounding box center [241, 71] width 29 height 9
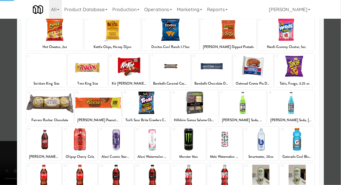
scroll to position [50, 0]
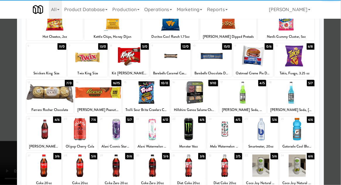
click at [302, 130] on div at bounding box center [297, 129] width 35 height 23
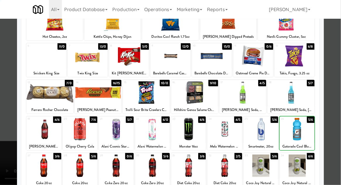
click at [336, 120] on div at bounding box center [170, 92] width 341 height 185
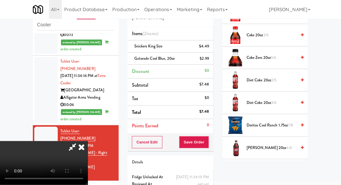
scroll to position [223, 0]
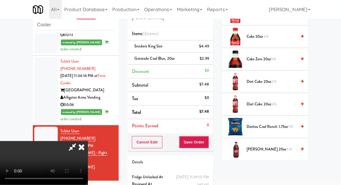
click at [285, 125] on span "Doritos Cool Ranch 1.75oz 7/8" at bounding box center [271, 126] width 50 height 7
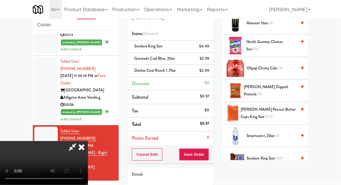
scroll to position [585, 0]
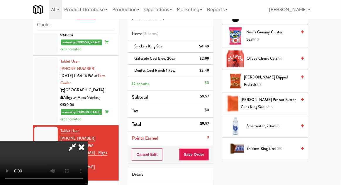
click at [280, 105] on span "[PERSON_NAME] Peanut Butter Cups King Size 16/15" at bounding box center [269, 103] width 56 height 14
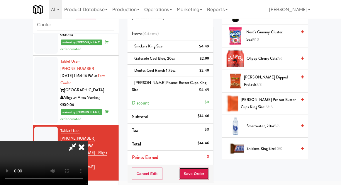
click at [206, 175] on button "Save Order" at bounding box center [194, 174] width 30 height 12
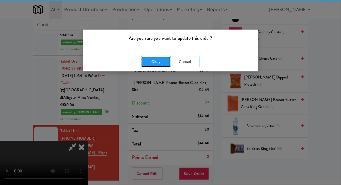
click at [151, 65] on button "Okay" at bounding box center [155, 62] width 29 height 11
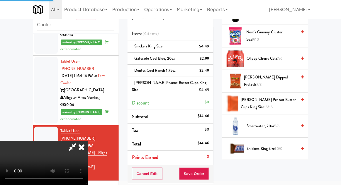
scroll to position [58, 0]
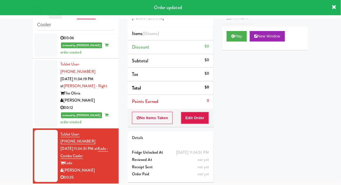
scroll to position [590, 0]
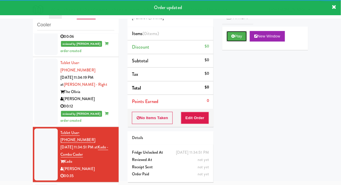
click at [235, 38] on button "Play" at bounding box center [237, 36] width 20 height 11
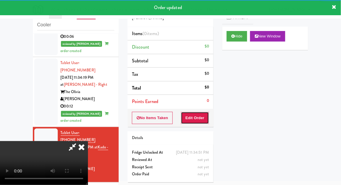
click at [192, 121] on button "Edit Order" at bounding box center [195, 118] width 28 height 12
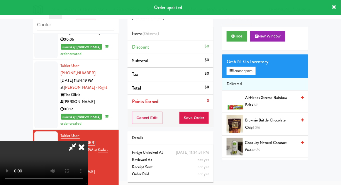
scroll to position [588, 0]
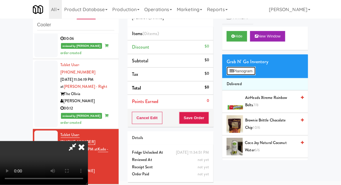
click at [255, 72] on button "Planogram" at bounding box center [241, 71] width 29 height 9
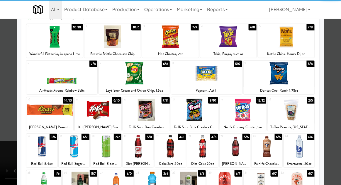
scroll to position [60, 0]
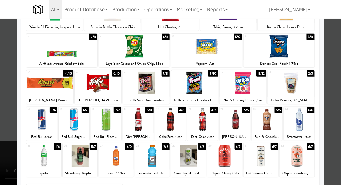
click at [144, 81] on div at bounding box center [146, 83] width 47 height 23
click at [338, 99] on div at bounding box center [170, 92] width 341 height 185
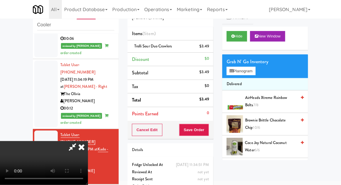
click at [174, 45] on div "Trolli Sour Duo Crawlers $3.49" at bounding box center [170, 46] width 77 height 7
click at [210, 45] on link at bounding box center [208, 48] width 5 height 7
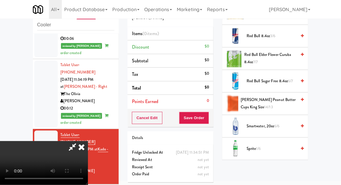
scroll to position [519, 0]
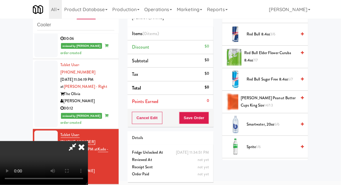
click at [287, 101] on span "[PERSON_NAME] Peanut Butter Cups King Size 14/13" at bounding box center [269, 102] width 56 height 14
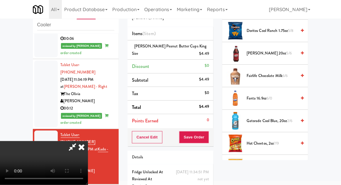
scroll to position [0, 0]
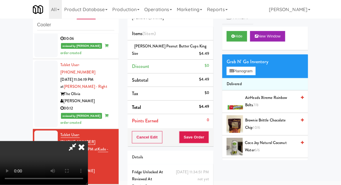
click at [275, 96] on span "AirHeads Xtreme Rainbow Belts 7/8" at bounding box center [270, 101] width 51 height 14
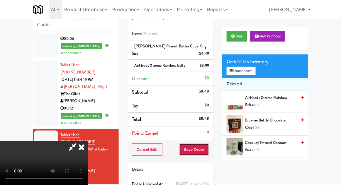
click at [207, 148] on button "Save Order" at bounding box center [194, 150] width 30 height 12
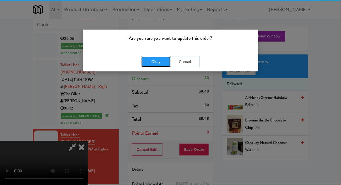
click at [151, 66] on button "Okay" at bounding box center [155, 62] width 29 height 11
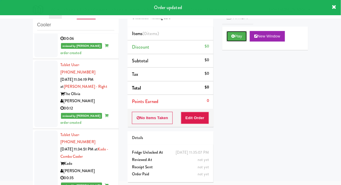
click at [231, 34] on button "Play" at bounding box center [237, 36] width 20 height 11
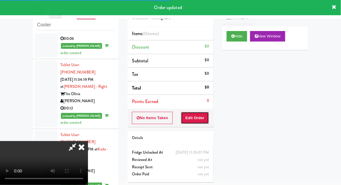
click at [194, 116] on button "Edit Order" at bounding box center [195, 118] width 28 height 12
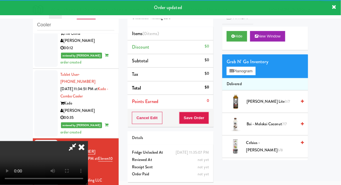
scroll to position [648, 0]
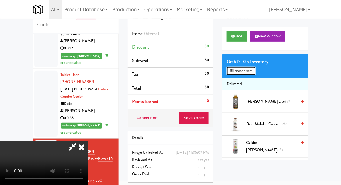
click at [255, 68] on button "Planogram" at bounding box center [241, 71] width 29 height 9
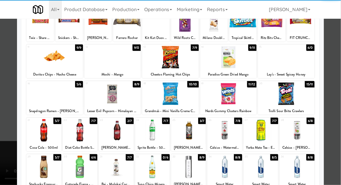
scroll to position [49, 0]
click at [304, 130] on div at bounding box center [297, 130] width 35 height 23
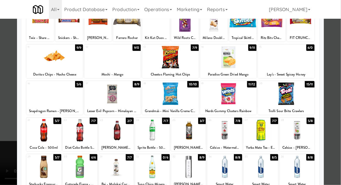
click at [338, 111] on div at bounding box center [170, 92] width 341 height 185
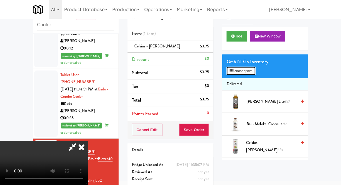
click at [255, 69] on button "Planogram" at bounding box center [241, 71] width 29 height 9
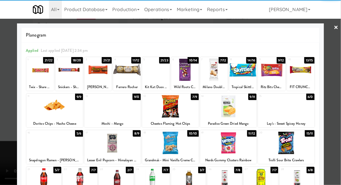
click at [71, 71] on div at bounding box center [69, 70] width 28 height 23
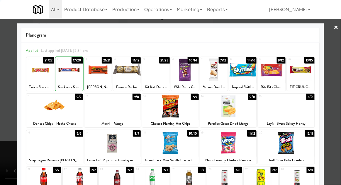
click at [334, 102] on div at bounding box center [170, 92] width 341 height 185
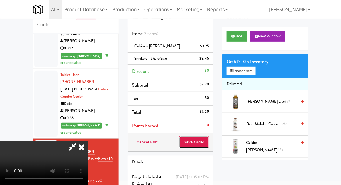
click at [207, 143] on button "Save Order" at bounding box center [194, 142] width 30 height 12
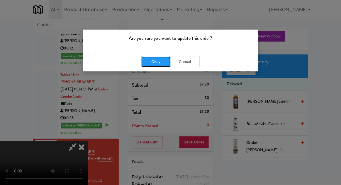
click at [153, 63] on button "Okay" at bounding box center [155, 62] width 29 height 11
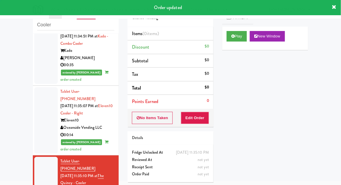
scroll to position [702, 0]
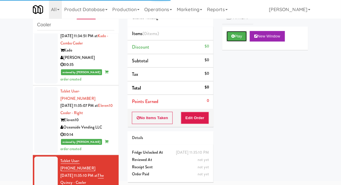
click at [228, 33] on button "Play" at bounding box center [237, 36] width 20 height 11
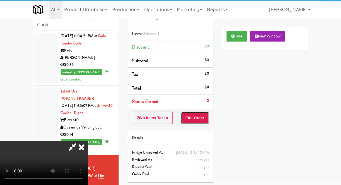
click at [195, 113] on button "Edit Order" at bounding box center [195, 118] width 28 height 12
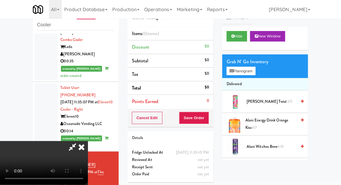
scroll to position [705, 0]
click at [255, 74] on button "Planogram" at bounding box center [241, 71] width 29 height 9
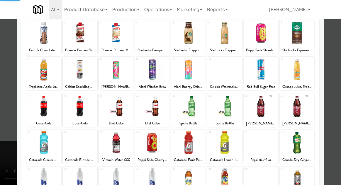
scroll to position [50, 0]
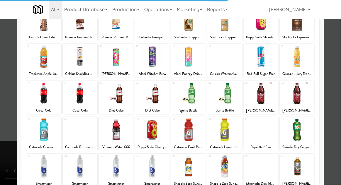
click at [113, 168] on div at bounding box center [116, 166] width 35 height 23
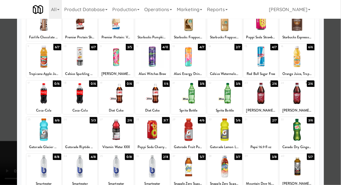
click at [153, 169] on div at bounding box center [152, 166] width 35 height 23
click at [336, 90] on div at bounding box center [170, 92] width 341 height 185
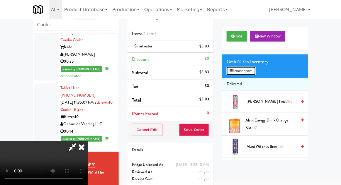
click at [251, 74] on button "Planogram" at bounding box center [241, 71] width 29 height 9
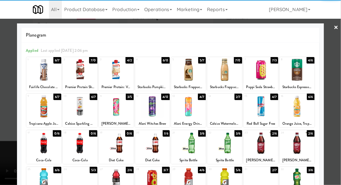
click at [46, 104] on div at bounding box center [43, 106] width 35 height 23
click at [336, 99] on div at bounding box center [170, 92] width 341 height 185
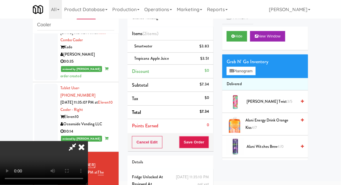
click at [212, 149] on div "Cancel Edit Save Order" at bounding box center [170, 142] width 86 height 18
click at [205, 140] on button "Save Order" at bounding box center [194, 142] width 30 height 12
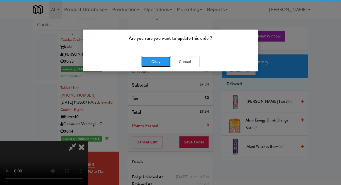
click at [153, 61] on button "Okay" at bounding box center [155, 62] width 29 height 11
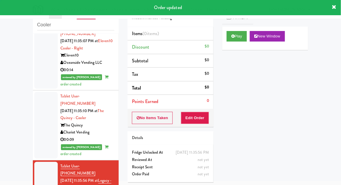
scroll to position [768, 0]
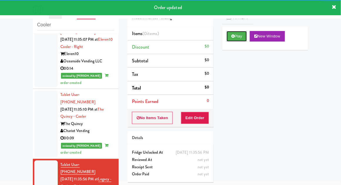
click at [239, 39] on button "Play" at bounding box center [237, 36] width 20 height 11
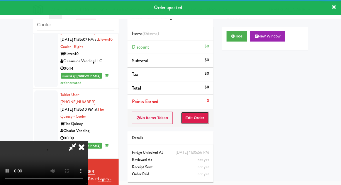
click at [201, 115] on button "Edit Order" at bounding box center [195, 118] width 28 height 12
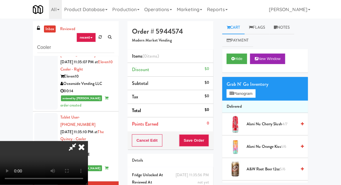
scroll to position [23, 0]
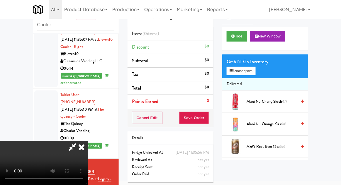
click at [278, 101] on span "Alani Nu Cherry Slush 4/7" at bounding box center [271, 101] width 50 height 7
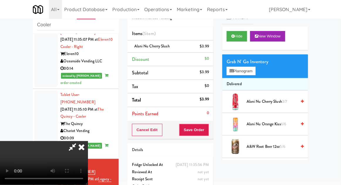
scroll to position [21, 0]
click at [209, 127] on button "Save Order" at bounding box center [194, 130] width 30 height 12
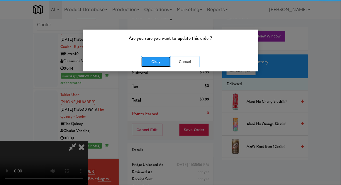
click at [159, 59] on button "Okay" at bounding box center [155, 62] width 29 height 11
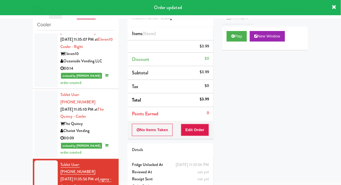
scroll to position [0, 0]
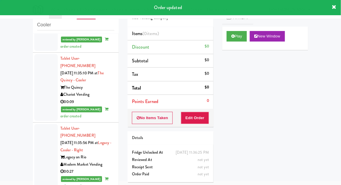
scroll to position [832, 0]
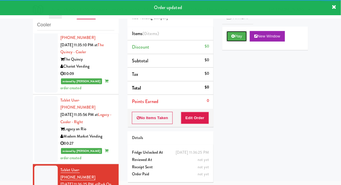
click at [230, 40] on button "Play" at bounding box center [237, 36] width 20 height 11
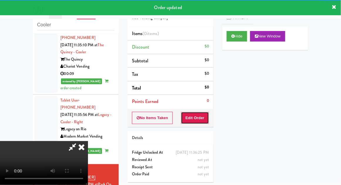
click at [194, 116] on button "Edit Order" at bounding box center [195, 118] width 28 height 12
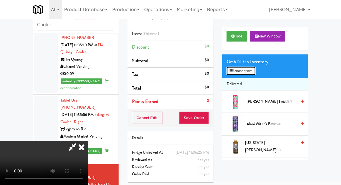
click at [255, 70] on button "Planogram" at bounding box center [241, 71] width 29 height 9
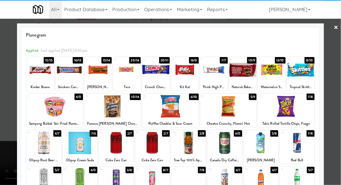
click at [303, 73] on div at bounding box center [301, 70] width 28 height 23
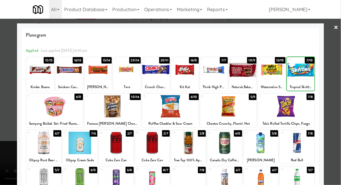
click at [333, 67] on div at bounding box center [170, 92] width 341 height 185
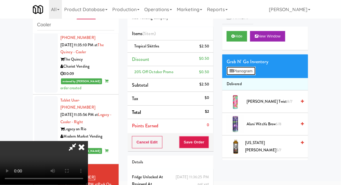
click at [255, 69] on button "Planogram" at bounding box center [241, 71] width 29 height 9
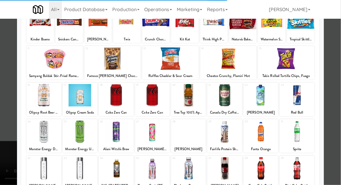
scroll to position [47, 0]
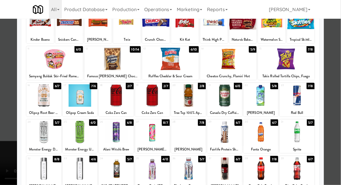
click at [263, 135] on div at bounding box center [260, 132] width 35 height 23
click at [339, 94] on div at bounding box center [170, 92] width 341 height 185
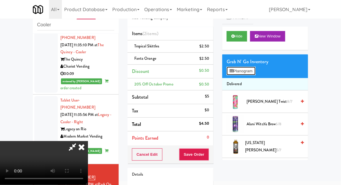
click at [253, 73] on button "Planogram" at bounding box center [241, 71] width 29 height 9
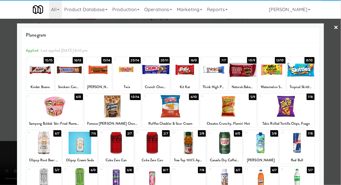
click at [154, 71] on div at bounding box center [156, 70] width 28 height 23
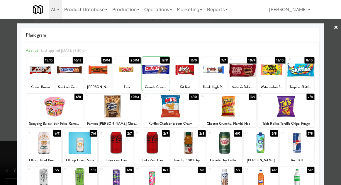
click at [337, 93] on div at bounding box center [170, 92] width 341 height 185
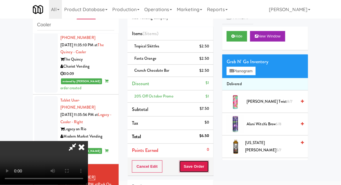
click at [207, 165] on button "Save Order" at bounding box center [194, 167] width 30 height 12
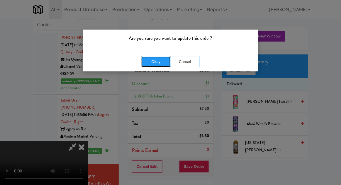
click at [155, 64] on button "Okay" at bounding box center [155, 62] width 29 height 11
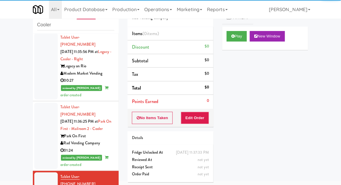
scroll to position [898, 0]
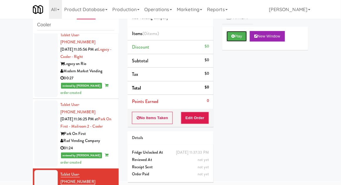
click at [229, 36] on button "Play" at bounding box center [237, 36] width 20 height 11
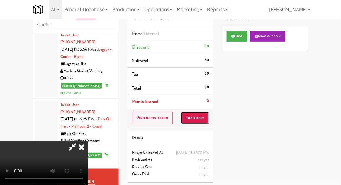
click at [195, 120] on button "Edit Order" at bounding box center [195, 118] width 28 height 12
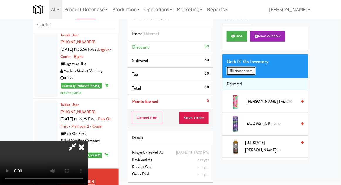
click at [252, 74] on button "Planogram" at bounding box center [241, 71] width 29 height 9
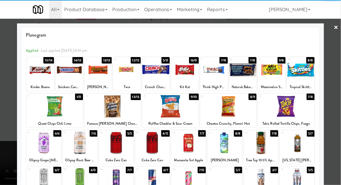
click at [117, 142] on div at bounding box center [116, 143] width 35 height 23
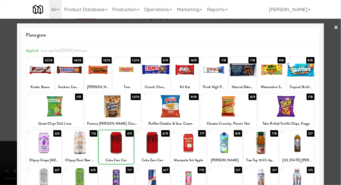
click at [336, 103] on div at bounding box center [170, 92] width 341 height 185
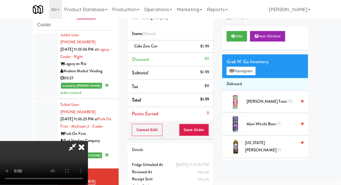
scroll to position [21, 0]
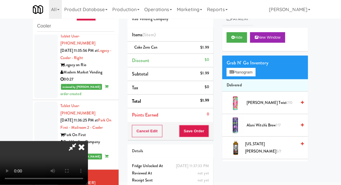
click at [190, 46] on div "Coke Zero Can $1.99" at bounding box center [170, 47] width 77 height 7
click at [206, 50] on link at bounding box center [208, 49] width 5 height 7
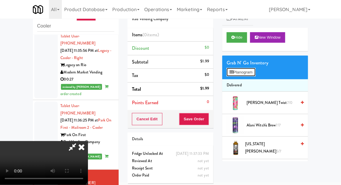
click at [237, 73] on button "Planogram" at bounding box center [241, 72] width 29 height 9
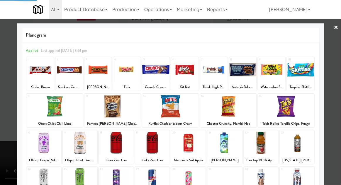
click at [150, 142] on div at bounding box center [152, 143] width 35 height 23
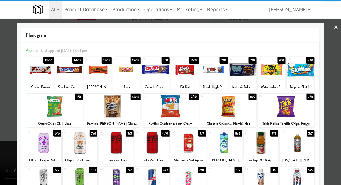
click at [152, 143] on div at bounding box center [152, 143] width 35 height 23
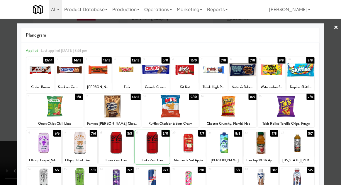
click at [334, 81] on div at bounding box center [170, 92] width 341 height 185
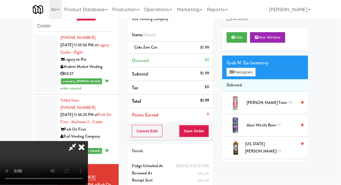
scroll to position [23, 0]
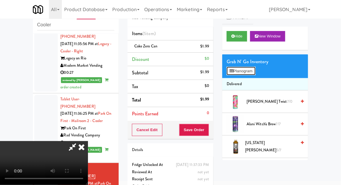
click at [255, 69] on button "Planogram" at bounding box center [241, 71] width 29 height 9
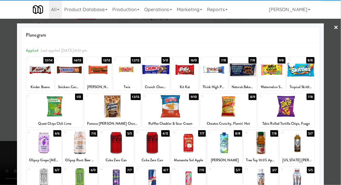
click at [159, 146] on div at bounding box center [152, 143] width 35 height 23
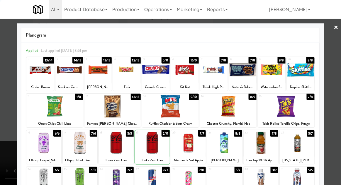
click at [340, 86] on div at bounding box center [170, 92] width 341 height 185
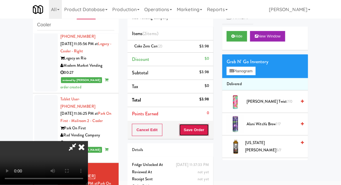
click at [208, 133] on button "Save Order" at bounding box center [194, 130] width 30 height 12
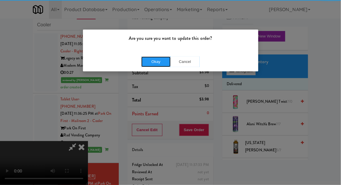
click at [158, 63] on button "Okay" at bounding box center [155, 62] width 29 height 11
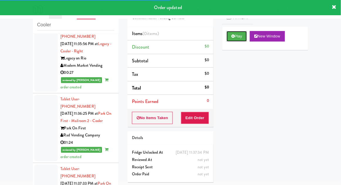
click at [227, 35] on button "Play" at bounding box center [237, 36] width 20 height 11
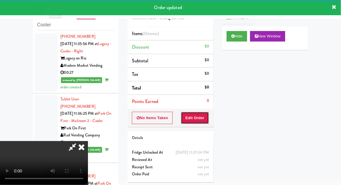
click at [195, 117] on button "Edit Order" at bounding box center [195, 118] width 28 height 12
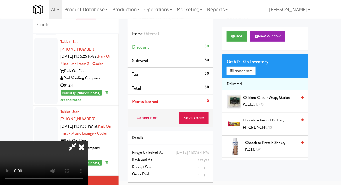
scroll to position [21, 0]
click at [253, 71] on button "Planogram" at bounding box center [241, 71] width 29 height 9
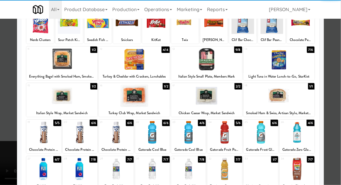
scroll to position [64, 0]
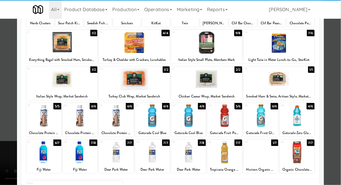
click at [152, 156] on div at bounding box center [152, 152] width 35 height 23
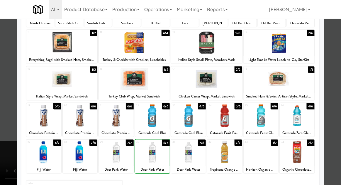
click at [340, 100] on div at bounding box center [170, 92] width 341 height 185
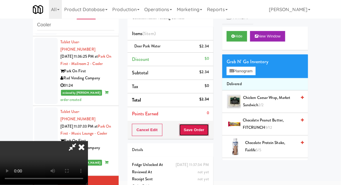
click at [207, 128] on button "Save Order" at bounding box center [194, 130] width 30 height 12
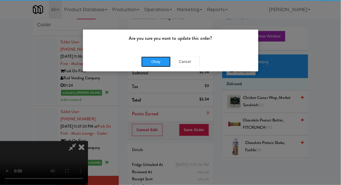
click at [152, 59] on button "Okay" at bounding box center [155, 62] width 29 height 11
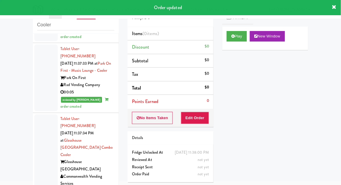
scroll to position [1028, 0]
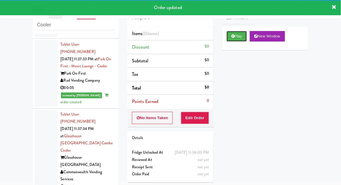
click at [231, 40] on button "Play" at bounding box center [237, 36] width 20 height 11
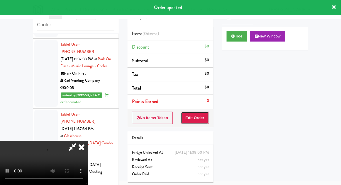
click at [194, 120] on button "Edit Order" at bounding box center [195, 118] width 28 height 12
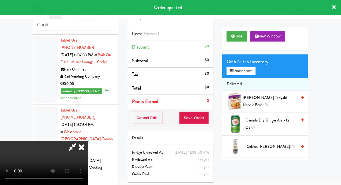
scroll to position [1034, 0]
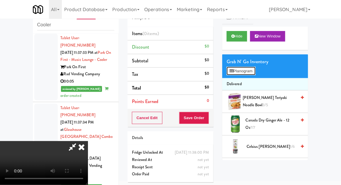
click at [253, 74] on button "Planogram" at bounding box center [241, 71] width 29 height 9
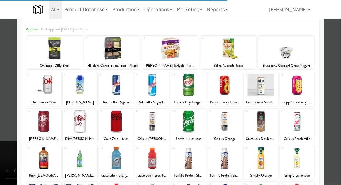
scroll to position [74, 0]
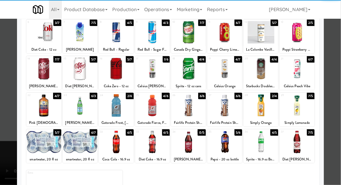
click at [257, 142] on div at bounding box center [260, 142] width 35 height 23
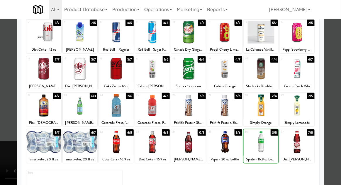
click at [340, 103] on div at bounding box center [170, 92] width 341 height 185
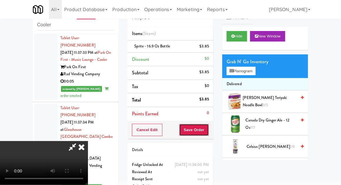
click at [207, 134] on button "Save Order" at bounding box center [194, 130] width 30 height 12
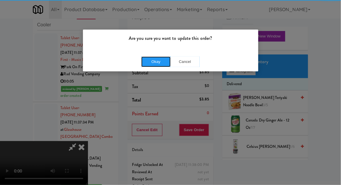
click at [154, 64] on button "Okay" at bounding box center [155, 62] width 29 height 11
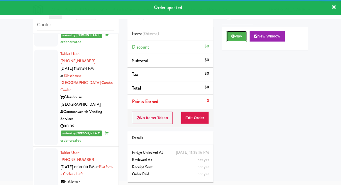
click at [230, 37] on button "Play" at bounding box center [237, 36] width 20 height 11
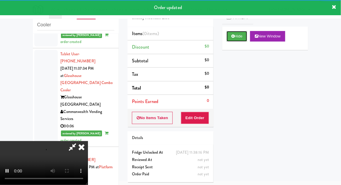
scroll to position [1103, 0]
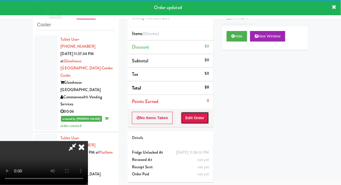
click at [197, 121] on button "Edit Order" at bounding box center [195, 118] width 28 height 12
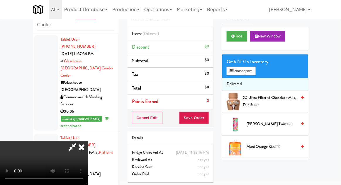
scroll to position [21, 0]
click at [254, 74] on button "Planogram" at bounding box center [241, 71] width 29 height 9
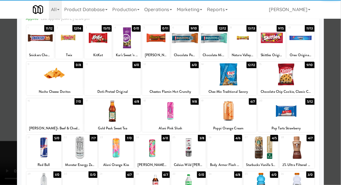
scroll to position [43, 0]
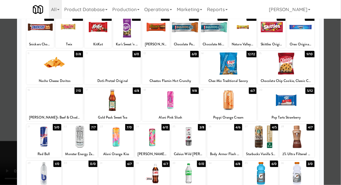
click at [52, 109] on div at bounding box center [54, 100] width 57 height 23
click at [338, 84] on div at bounding box center [170, 92] width 341 height 185
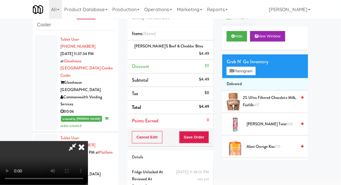
click at [207, 50] on div "$4.49" at bounding box center [204, 53] width 10 height 7
click at [208, 54] on icon at bounding box center [209, 56] width 3 height 4
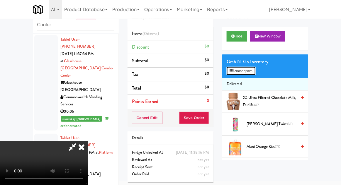
click at [246, 73] on button "Planogram" at bounding box center [241, 71] width 29 height 9
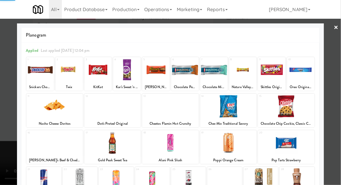
click at [270, 71] on div at bounding box center [272, 70] width 28 height 23
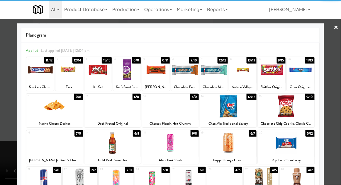
click at [273, 73] on div at bounding box center [272, 70] width 28 height 23
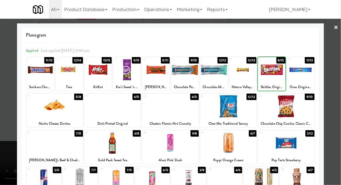
click at [336, 57] on div at bounding box center [170, 92] width 341 height 185
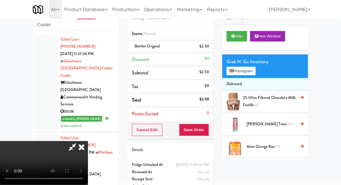
scroll to position [21, 0]
click at [253, 74] on button "Planogram" at bounding box center [241, 71] width 29 height 9
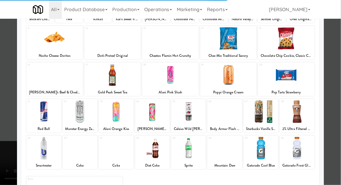
scroll to position [74, 0]
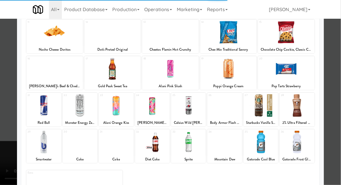
click at [303, 136] on div at bounding box center [297, 142] width 35 height 23
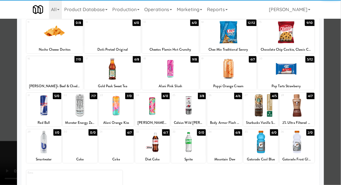
click at [303, 137] on div at bounding box center [297, 142] width 35 height 23
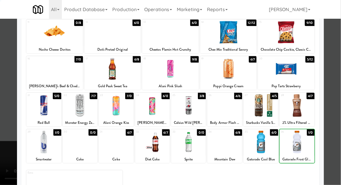
click at [333, 120] on div at bounding box center [170, 92] width 341 height 185
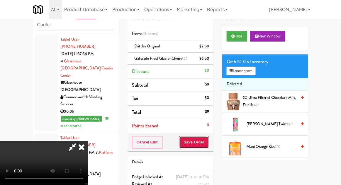
click at [208, 144] on button "Save Order" at bounding box center [194, 142] width 30 height 12
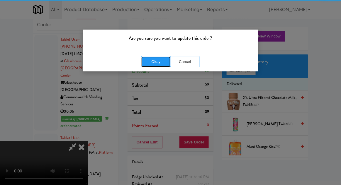
click at [155, 57] on button "Okay" at bounding box center [155, 62] width 29 height 11
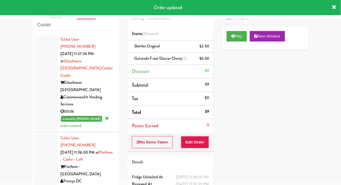
click at [151, 56] on span "Gatorade Frost Glacier Cherry (2)" at bounding box center [160, 59] width 53 height 6
click at [194, 140] on button "Edit Order" at bounding box center [195, 142] width 28 height 12
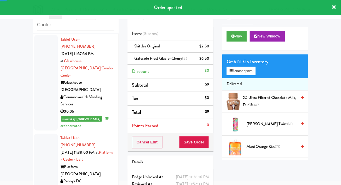
click at [182, 56] on span "Gatorade Frost Glacier Cherry (2)" at bounding box center [160, 59] width 53 height 6
click at [208, 59] on icon at bounding box center [209, 61] width 3 height 4
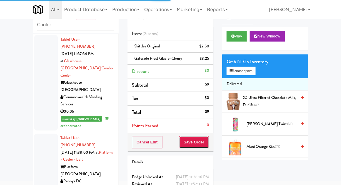
click at [193, 143] on button "Save Order" at bounding box center [194, 142] width 30 height 12
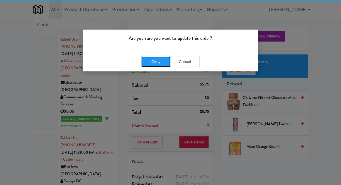
click at [165, 57] on button "Okay" at bounding box center [155, 62] width 29 height 11
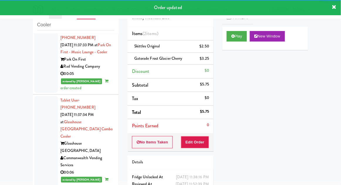
scroll to position [1040, 0]
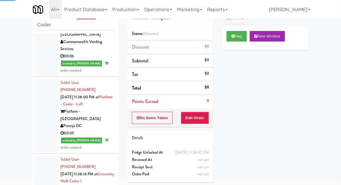
scroll to position [1158, 0]
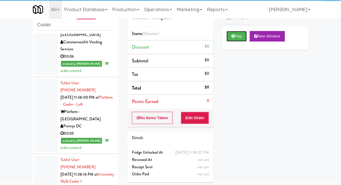
click at [229, 36] on button "Play" at bounding box center [237, 36] width 20 height 11
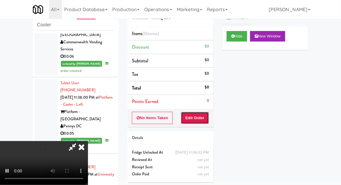
click at [191, 117] on button "Edit Order" at bounding box center [195, 118] width 28 height 12
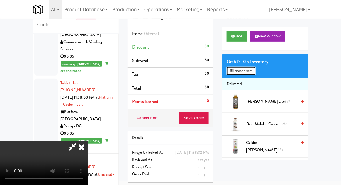
click at [255, 75] on button "Planogram" at bounding box center [241, 71] width 29 height 9
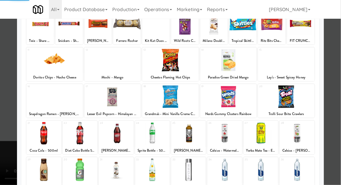
scroll to position [46, 0]
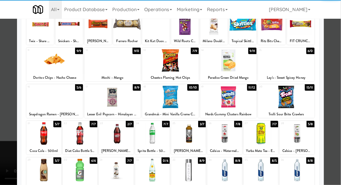
click at [45, 133] on div at bounding box center [43, 133] width 35 height 23
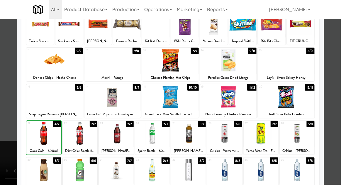
click at [335, 96] on div at bounding box center [170, 92] width 341 height 185
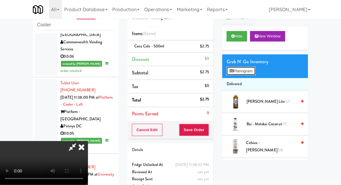
click at [255, 74] on button "Planogram" at bounding box center [241, 71] width 29 height 9
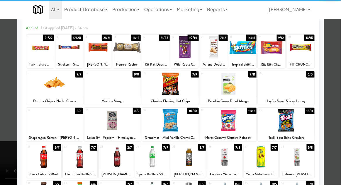
scroll to position [47, 0]
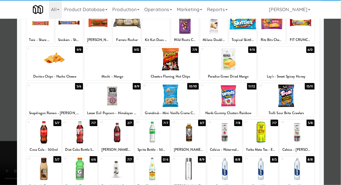
click at [117, 133] on div at bounding box center [116, 132] width 35 height 23
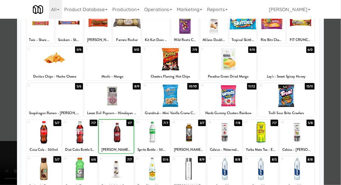
click at [340, 90] on div at bounding box center [170, 92] width 341 height 185
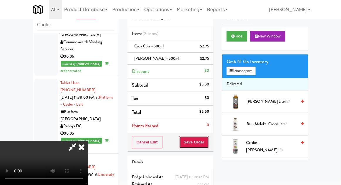
click at [208, 145] on button "Save Order" at bounding box center [194, 142] width 30 height 12
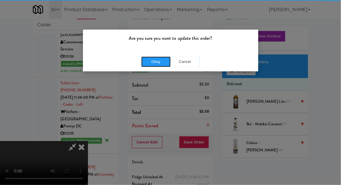
click at [156, 59] on button "Okay" at bounding box center [155, 62] width 29 height 11
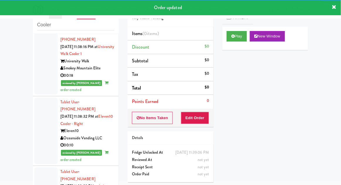
scroll to position [1284, 0]
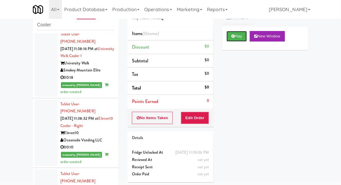
click at [235, 34] on button "Play" at bounding box center [237, 36] width 20 height 11
click at [198, 120] on button "Edit Order" at bounding box center [195, 118] width 28 height 12
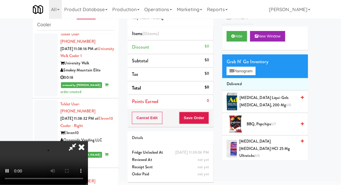
scroll to position [21, 0]
click at [205, 120] on button "Save Order" at bounding box center [194, 118] width 30 height 12
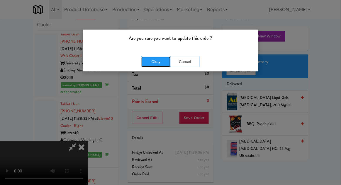
click at [160, 64] on button "Okay" at bounding box center [155, 62] width 29 height 11
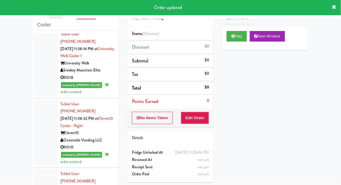
scroll to position [0, 0]
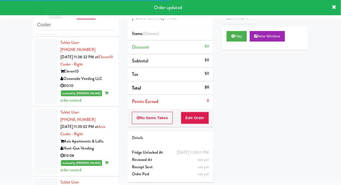
scroll to position [1346, 0]
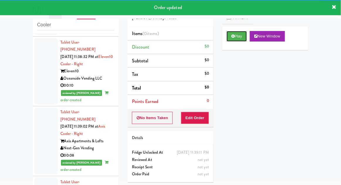
click at [231, 35] on button "Play" at bounding box center [237, 36] width 20 height 11
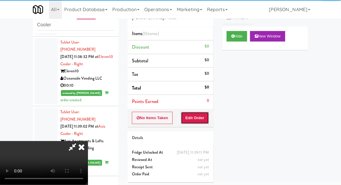
click at [192, 115] on button "Edit Order" at bounding box center [195, 118] width 28 height 12
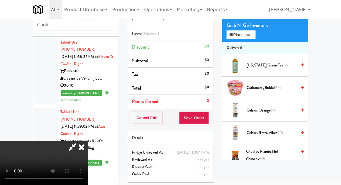
scroll to position [35, 0]
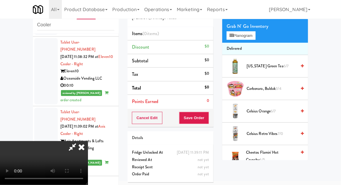
click at [282, 131] on span "7/0" at bounding box center [279, 134] width 5 height 6
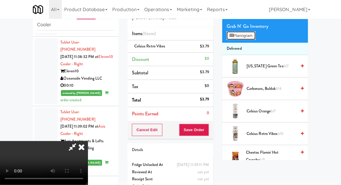
click at [251, 37] on button "Planogram" at bounding box center [241, 35] width 29 height 9
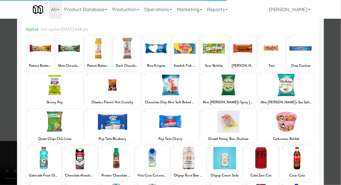
scroll to position [43, 0]
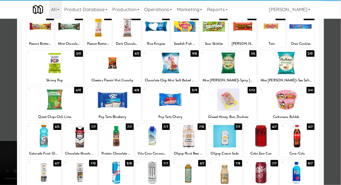
click at [190, 139] on div at bounding box center [188, 136] width 35 height 23
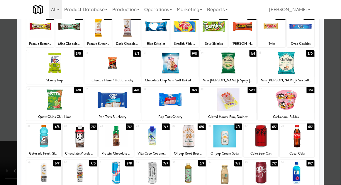
click at [338, 79] on div at bounding box center [170, 92] width 341 height 185
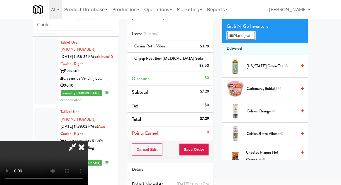
click at [253, 38] on button "Planogram" at bounding box center [241, 35] width 29 height 9
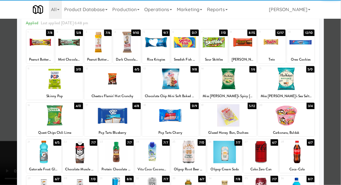
scroll to position [28, 0]
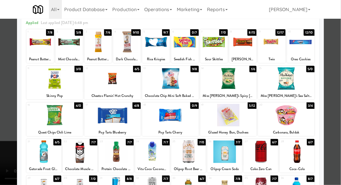
click at [193, 148] on div at bounding box center [188, 152] width 35 height 23
click at [3, 110] on div at bounding box center [170, 92] width 341 height 185
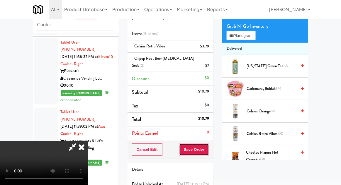
click at [209, 146] on button "Save Order" at bounding box center [194, 150] width 30 height 12
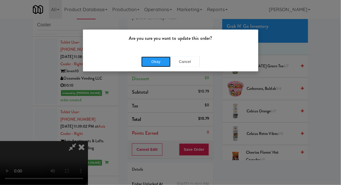
click at [157, 62] on button "Okay" at bounding box center [155, 62] width 29 height 11
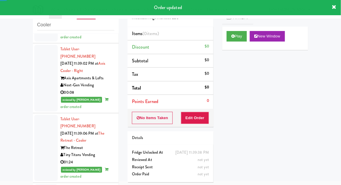
scroll to position [1410, 0]
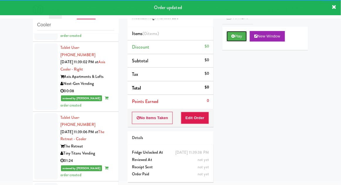
click at [229, 41] on button "Play" at bounding box center [237, 36] width 20 height 11
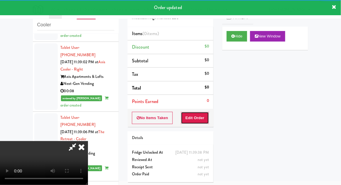
click at [184, 122] on button "Edit Order" at bounding box center [195, 118] width 28 height 12
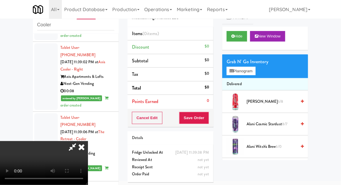
click at [249, 59] on div "Grab N' Go Inventory" at bounding box center [265, 61] width 77 height 9
click at [251, 70] on button "Planogram" at bounding box center [241, 71] width 29 height 9
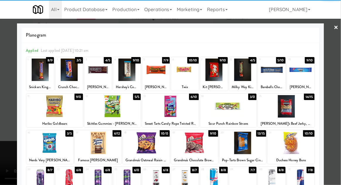
click at [196, 144] on div at bounding box center [194, 143] width 47 height 23
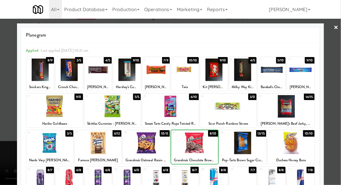
click at [338, 110] on div at bounding box center [170, 92] width 341 height 185
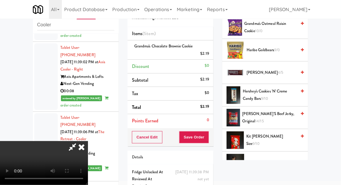
scroll to position [391, 0]
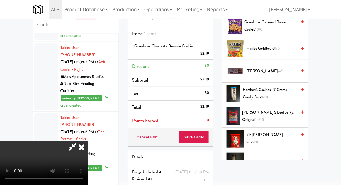
click at [274, 139] on span "Kit [PERSON_NAME] Size 9/10" at bounding box center [271, 139] width 50 height 14
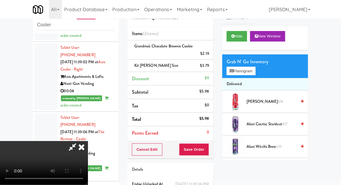
scroll to position [0, 0]
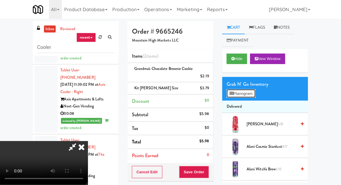
click at [250, 98] on button "Planogram" at bounding box center [241, 93] width 29 height 9
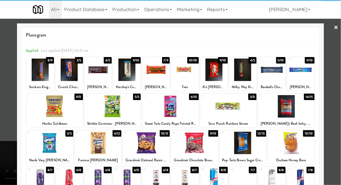
click at [274, 80] on div at bounding box center [272, 70] width 28 height 23
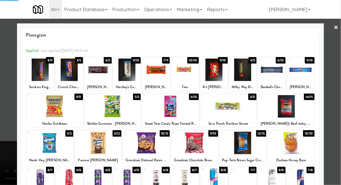
click at [339, 70] on div at bounding box center [170, 92] width 341 height 185
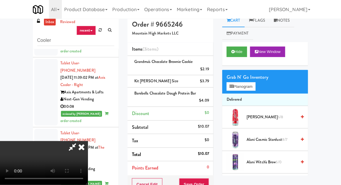
scroll to position [7, 0]
click at [161, 75] on li "Kit [PERSON_NAME] Size $3.79" at bounding box center [170, 81] width 86 height 12
click at [209, 84] on icon at bounding box center [209, 83] width 3 height 4
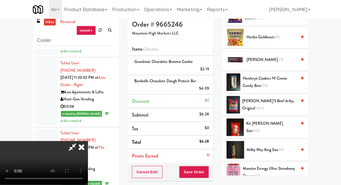
scroll to position [418, 0]
click at [260, 128] on span "9/10" at bounding box center [256, 131] width 7 height 6
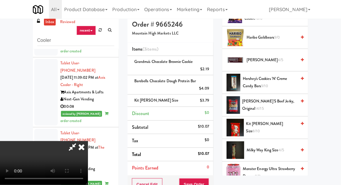
click at [207, 83] on div "Barebells Chocolate Dough Protein Bar $4.09" at bounding box center [170, 85] width 77 height 14
click at [209, 89] on icon at bounding box center [209, 91] width 3 height 4
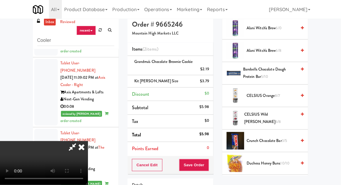
scroll to position [115, 0]
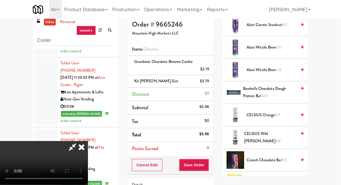
click at [276, 91] on span "Barebells Chocolate Dough Protein Bar 5/10" at bounding box center [269, 92] width 53 height 14
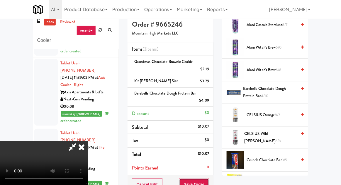
click at [207, 181] on button "Save Order" at bounding box center [194, 184] width 30 height 12
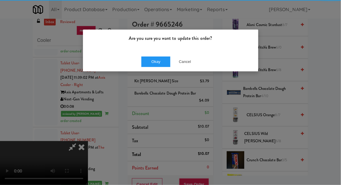
click at [162, 86] on div "Are you sure you want to update this order? Okay Cancel" at bounding box center [170, 92] width 341 height 185
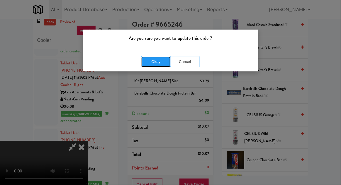
click at [151, 62] on button "Okay" at bounding box center [155, 62] width 29 height 11
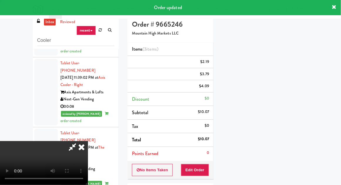
scroll to position [58, 0]
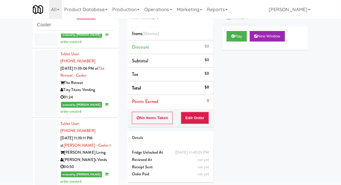
scroll to position [1474, 0]
click at [238, 40] on button "Play" at bounding box center [237, 36] width 20 height 11
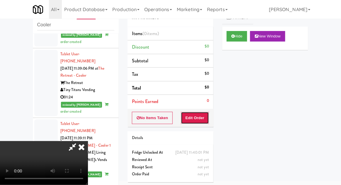
click at [197, 118] on button "Edit Order" at bounding box center [195, 118] width 28 height 12
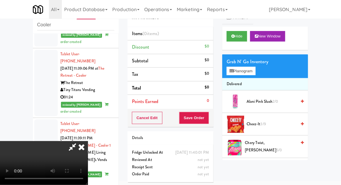
scroll to position [21, 0]
click at [243, 72] on button "Planogram" at bounding box center [241, 71] width 29 height 9
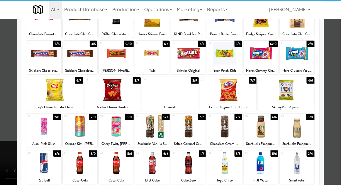
scroll to position [53, 0]
click at [155, 131] on div at bounding box center [152, 126] width 35 height 23
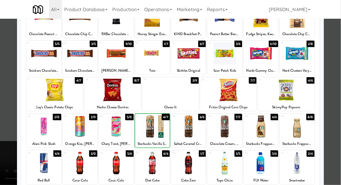
click at [336, 103] on div at bounding box center [170, 92] width 341 height 185
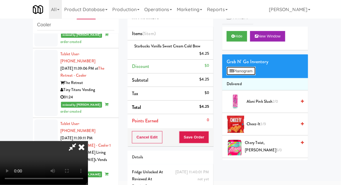
click at [255, 70] on button "Planogram" at bounding box center [241, 71] width 29 height 9
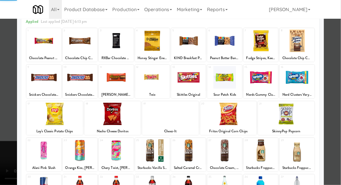
scroll to position [74, 0]
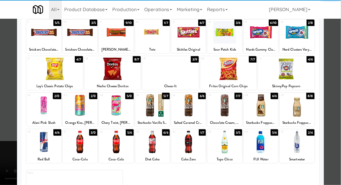
click at [45, 140] on div at bounding box center [43, 142] width 35 height 23
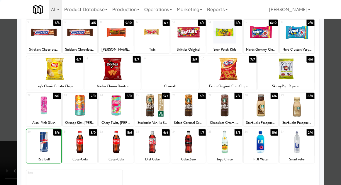
click at [333, 98] on div at bounding box center [170, 92] width 341 height 185
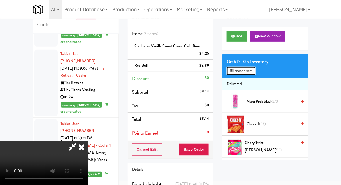
click at [253, 71] on button "Planogram" at bounding box center [241, 71] width 29 height 9
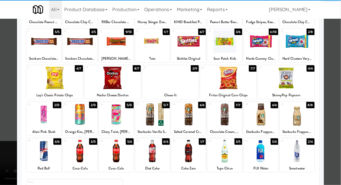
scroll to position [66, 0]
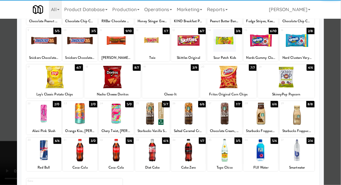
click at [152, 153] on div at bounding box center [152, 150] width 35 height 23
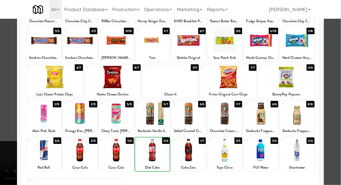
click at [334, 101] on div at bounding box center [170, 92] width 341 height 185
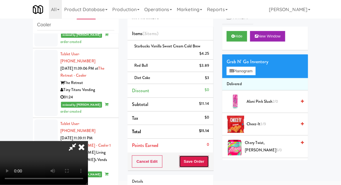
click at [208, 159] on button "Save Order" at bounding box center [194, 162] width 30 height 12
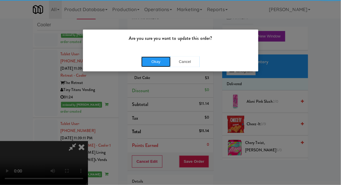
click at [159, 63] on button "Okay" at bounding box center [155, 62] width 29 height 11
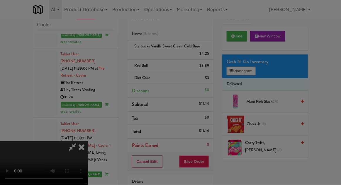
click at [149, 64] on div at bounding box center [170, 92] width 341 height 185
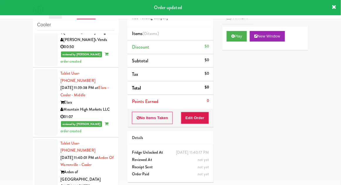
scroll to position [1594, 0]
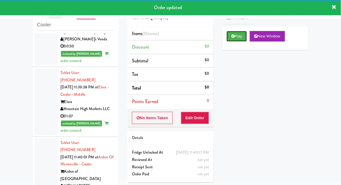
click at [234, 39] on button "Play" at bounding box center [237, 36] width 20 height 11
click at [191, 127] on div "Order # 2897065 Rad Vending Company Items (0 items ) Discount $0 Subtotal $0 Ta…" at bounding box center [170, 93] width 95 height 188
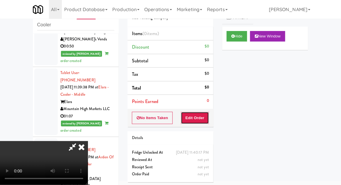
click at [192, 115] on button "Edit Order" at bounding box center [195, 118] width 28 height 12
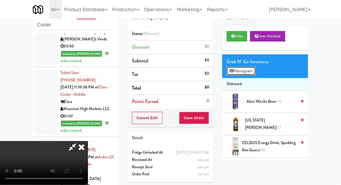
click at [253, 73] on button "Planogram" at bounding box center [241, 71] width 29 height 9
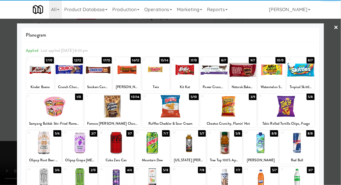
click at [106, 107] on div at bounding box center [112, 106] width 57 height 23
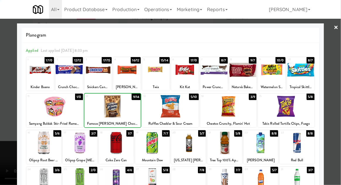
click at [336, 96] on div at bounding box center [170, 92] width 341 height 185
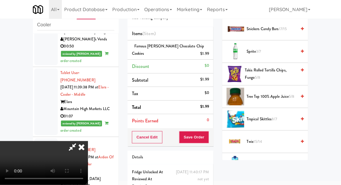
scroll to position [703, 0]
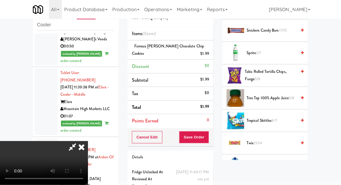
click at [285, 70] on span "Takis Rolled Tortilla Chips, Fuego 5/8" at bounding box center [271, 75] width 52 height 14
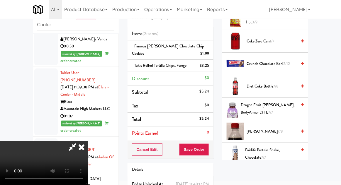
scroll to position [152, 0]
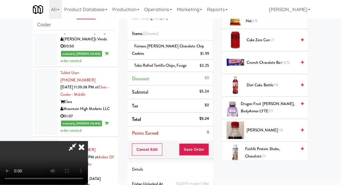
click at [277, 128] on span "7/8" at bounding box center [279, 130] width 5 height 6
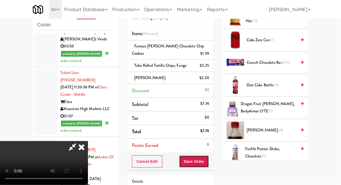
click at [207, 159] on button "Save Order" at bounding box center [194, 162] width 30 height 12
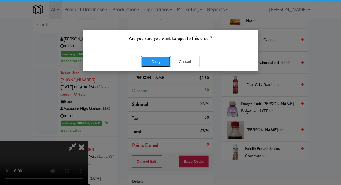
click at [148, 60] on button "Okay" at bounding box center [155, 62] width 29 height 11
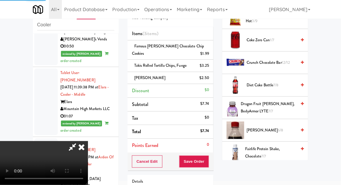
scroll to position [58, 0]
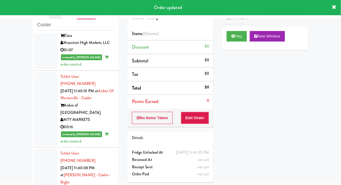
scroll to position [1664, 0]
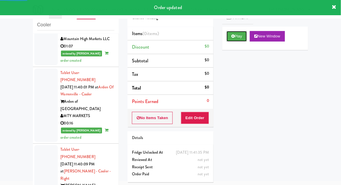
click at [230, 34] on button "Play" at bounding box center [237, 36] width 20 height 11
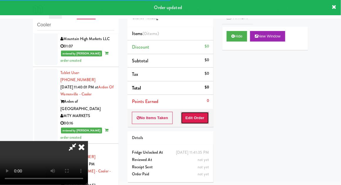
click at [196, 118] on button "Edit Order" at bounding box center [195, 118] width 28 height 12
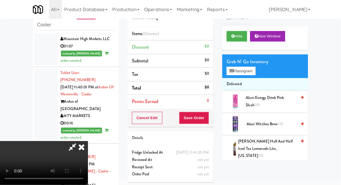
scroll to position [0, 0]
click at [255, 73] on button "Planogram" at bounding box center [241, 71] width 29 height 9
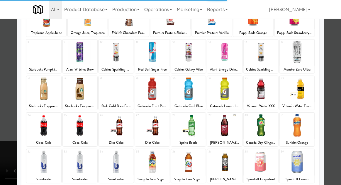
scroll to position [56, 0]
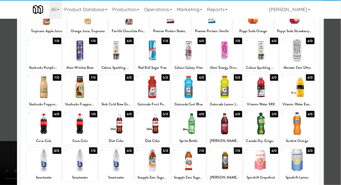
click at [272, 127] on div at bounding box center [260, 124] width 35 height 23
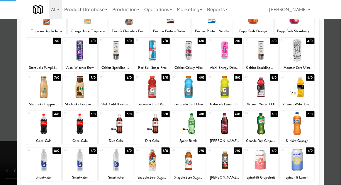
click at [332, 105] on div at bounding box center [170, 92] width 341 height 185
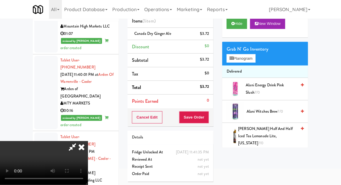
scroll to position [46, 0]
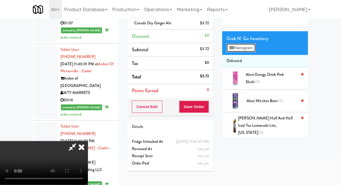
click at [253, 51] on button "Planogram" at bounding box center [241, 48] width 29 height 9
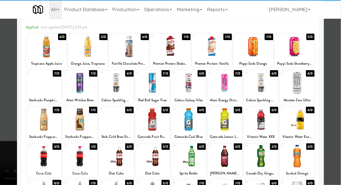
scroll to position [23, 0]
click at [267, 151] on div at bounding box center [260, 156] width 35 height 23
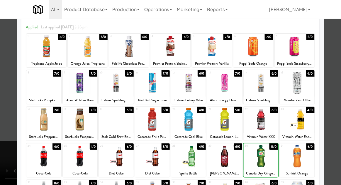
click at [334, 114] on div at bounding box center [170, 92] width 341 height 185
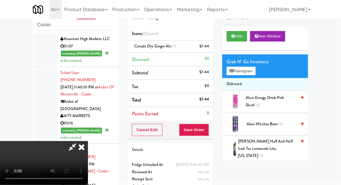
scroll to position [21, 0]
click at [209, 132] on button "Save Order" at bounding box center [194, 130] width 30 height 12
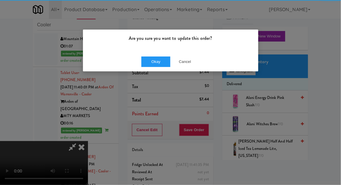
click at [145, 50] on div "Are you sure you want to update this order?" at bounding box center [170, 41] width 175 height 22
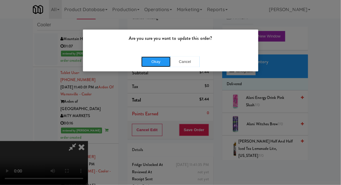
click at [152, 64] on button "Okay" at bounding box center [155, 62] width 29 height 11
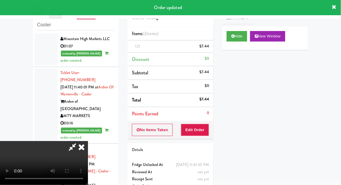
scroll to position [0, 0]
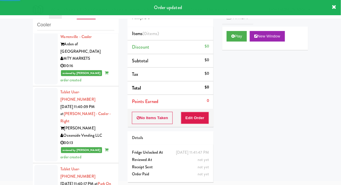
scroll to position [1723, 0]
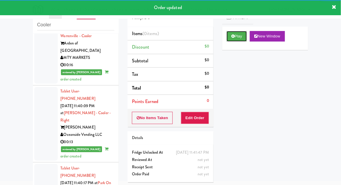
click at [230, 32] on button "Play" at bounding box center [237, 36] width 20 height 11
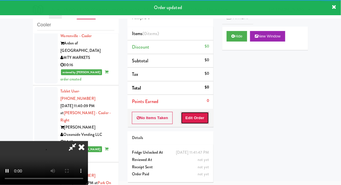
click at [197, 118] on button "Edit Order" at bounding box center [195, 118] width 28 height 12
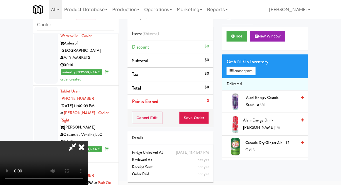
scroll to position [21, 0]
click at [251, 74] on button "Planogram" at bounding box center [241, 71] width 29 height 9
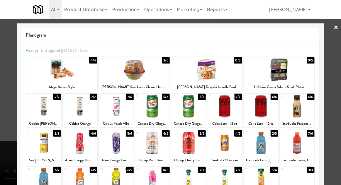
click at [154, 108] on div at bounding box center [152, 106] width 35 height 23
click at [339, 100] on div at bounding box center [170, 92] width 341 height 185
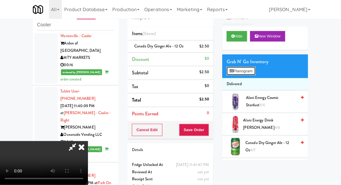
click at [255, 71] on button "Planogram" at bounding box center [241, 71] width 29 height 9
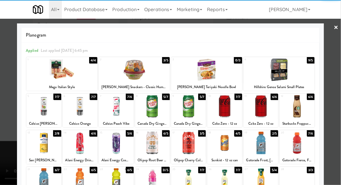
click at [153, 143] on div at bounding box center [152, 143] width 35 height 23
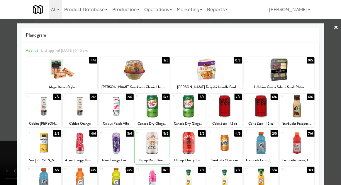
click at [336, 96] on div at bounding box center [170, 92] width 341 height 185
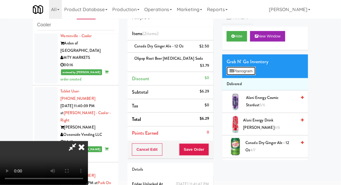
click at [255, 71] on button "Planogram" at bounding box center [241, 71] width 29 height 9
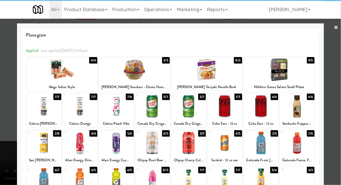
click at [147, 139] on div at bounding box center [152, 143] width 35 height 23
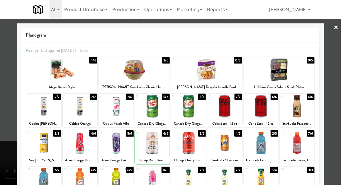
click at [340, 92] on div at bounding box center [170, 92] width 341 height 185
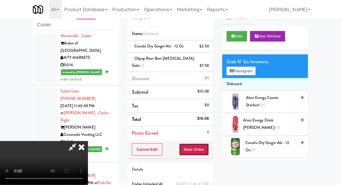
click at [209, 145] on button "Save Order" at bounding box center [194, 150] width 30 height 12
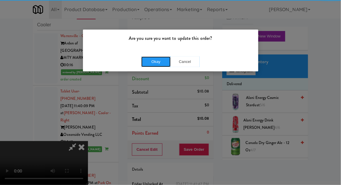
click at [149, 62] on button "Okay" at bounding box center [155, 62] width 29 height 11
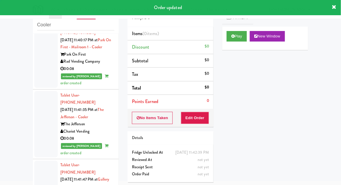
scroll to position [1866, 0]
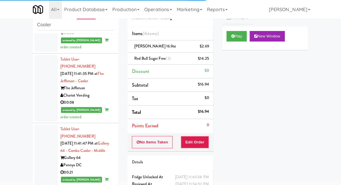
scroll to position [1901, 0]
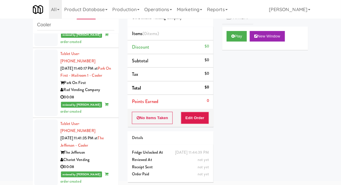
scroll to position [1837, 0]
click at [229, 37] on button "Play" at bounding box center [237, 36] width 20 height 11
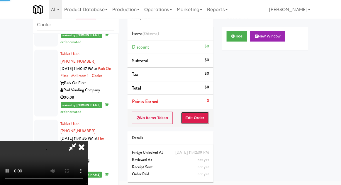
click at [197, 119] on button "Edit Order" at bounding box center [195, 118] width 28 height 12
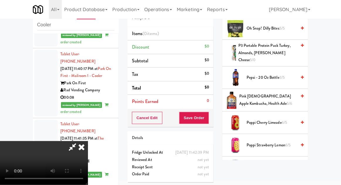
scroll to position [779, 0]
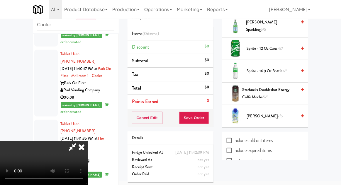
click at [287, 68] on span "7/5" at bounding box center [284, 71] width 5 height 6
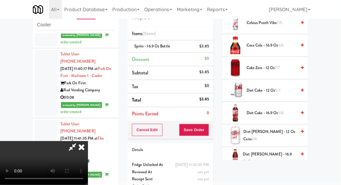
scroll to position [0, 0]
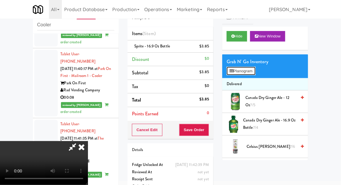
click at [255, 74] on button "Planogram" at bounding box center [241, 71] width 29 height 9
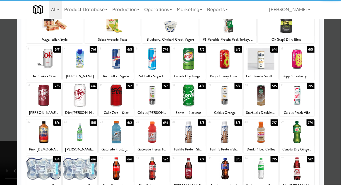
scroll to position [47, 0]
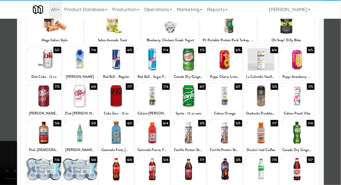
click at [84, 169] on div at bounding box center [80, 169] width 35 height 23
click at [335, 108] on div at bounding box center [170, 92] width 341 height 185
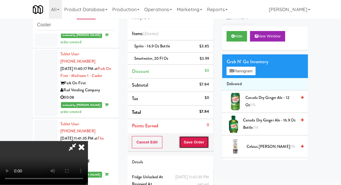
click at [209, 142] on button "Save Order" at bounding box center [194, 142] width 30 height 12
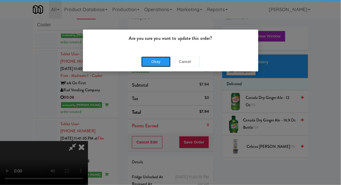
click at [153, 64] on button "Okay" at bounding box center [155, 62] width 29 height 11
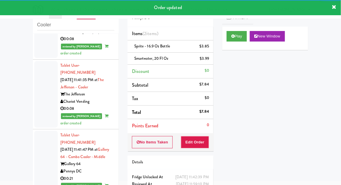
scroll to position [1916, 0]
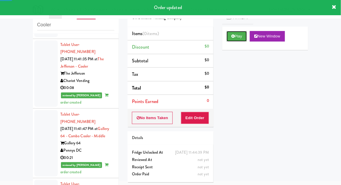
click at [229, 40] on button "Play" at bounding box center [237, 36] width 20 height 11
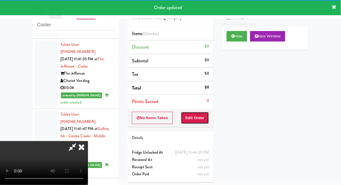
click at [189, 119] on button "Edit Order" at bounding box center [195, 118] width 28 height 12
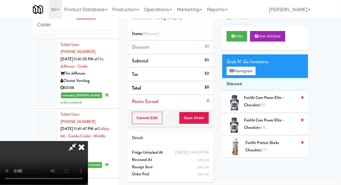
scroll to position [21, 0]
click at [251, 74] on button "Planogram" at bounding box center [241, 71] width 29 height 9
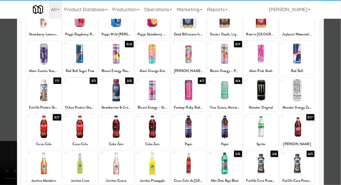
scroll to position [53, 0]
click at [236, 131] on div at bounding box center [224, 127] width 35 height 23
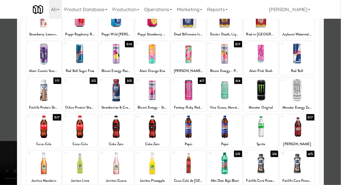
click at [334, 94] on div at bounding box center [170, 92] width 341 height 185
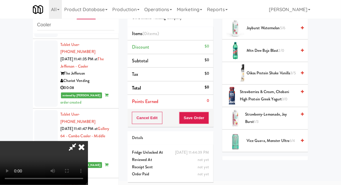
scroll to position [195, 0]
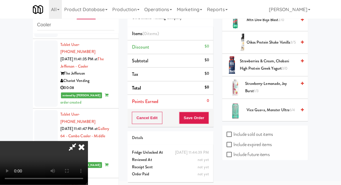
click at [277, 174] on label "Include previous static inventory" at bounding box center [259, 175] width 65 height 9
click at [233, 174] on input "Include previous static inventory" at bounding box center [230, 175] width 7 height 5
checkbox input "true"
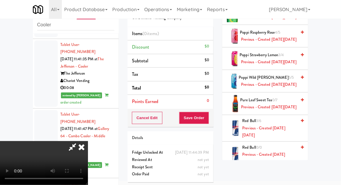
scroll to position [1418, 0]
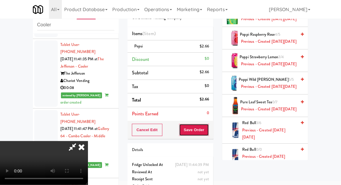
click at [208, 132] on button "Save Order" at bounding box center [194, 130] width 30 height 12
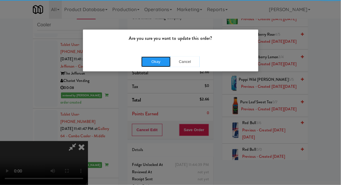
click at [148, 64] on button "Okay" at bounding box center [155, 62] width 29 height 11
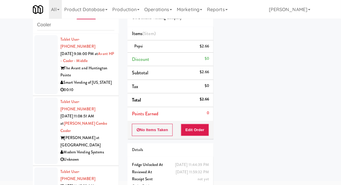
scroll to position [0, 0]
